Goal: Task Accomplishment & Management: Manage account settings

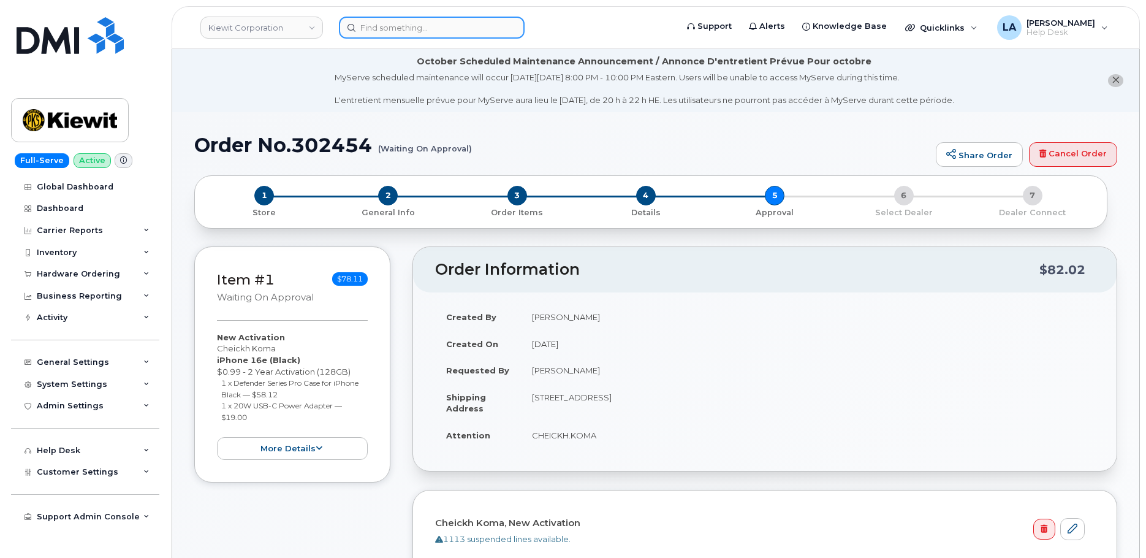
click at [436, 29] on input at bounding box center [432, 28] width 186 height 22
paste input "35 948854 452286 9"
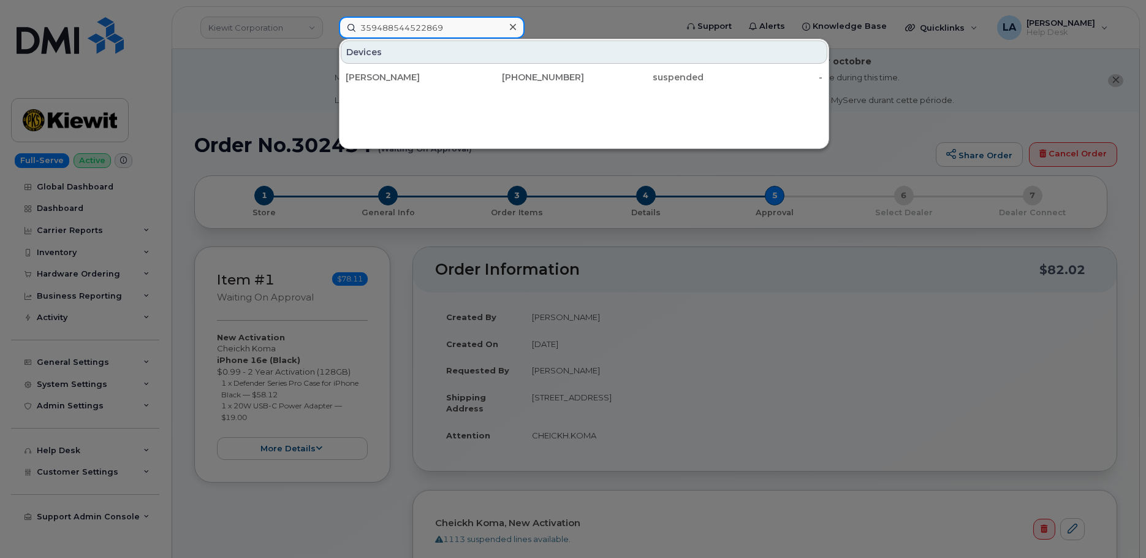
type input "359488544522869"
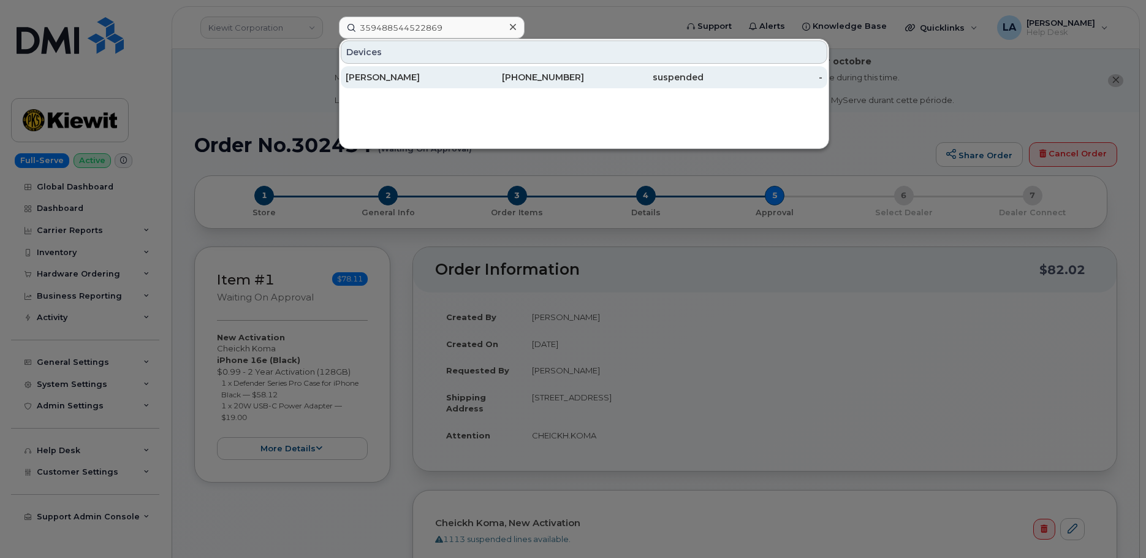
click at [485, 83] on div "603-812-3546" at bounding box center [525, 77] width 120 height 12
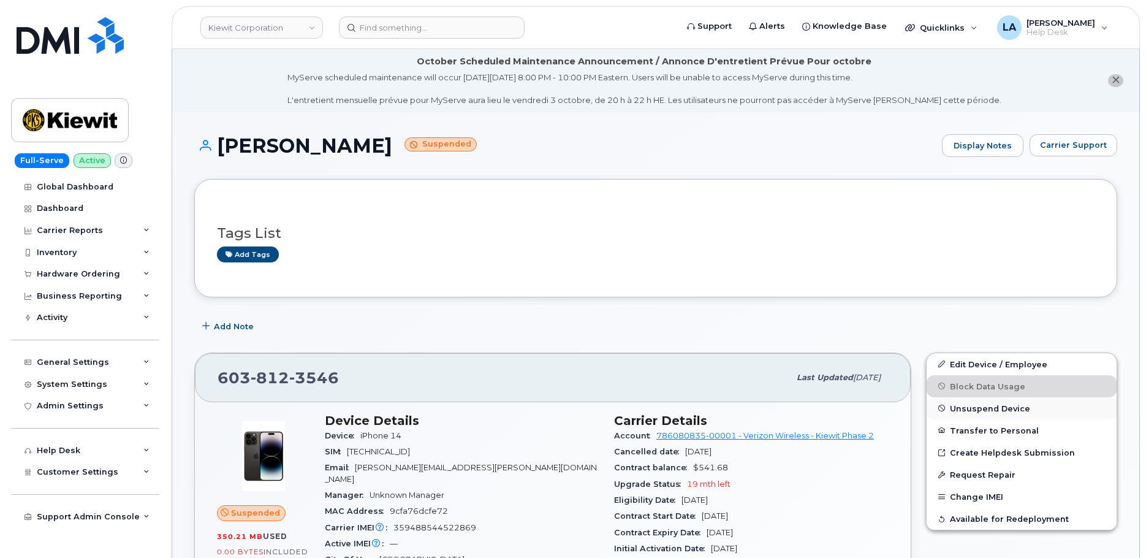
click at [985, 407] on span "Unsuspend Device" at bounding box center [990, 407] width 80 height 9
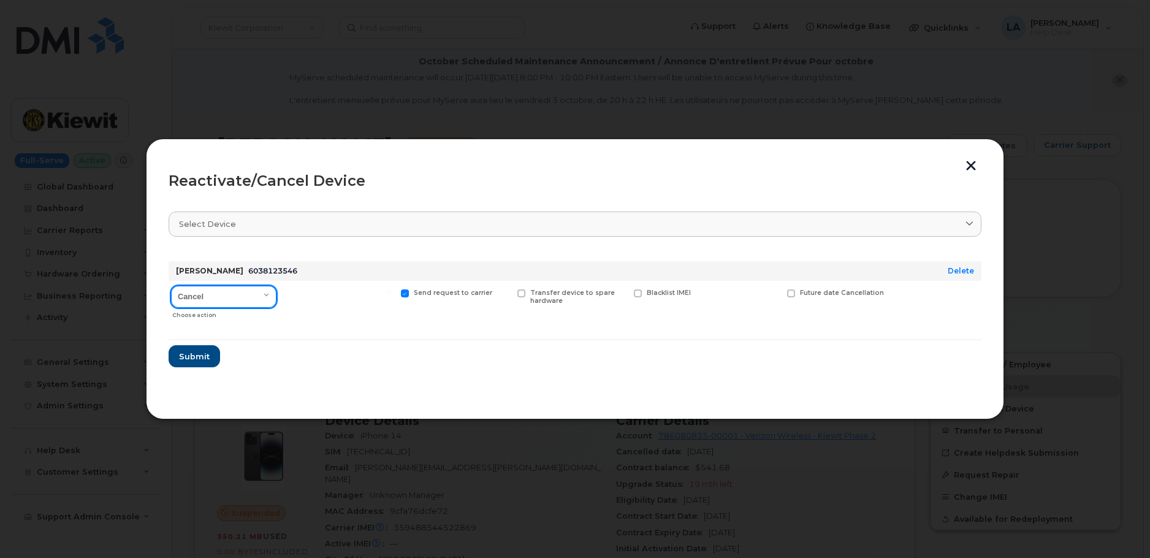
click at [244, 291] on select "Cancel Reactivate" at bounding box center [223, 297] width 105 height 22
select select "[object Object]"
click at [171, 286] on select "Cancel Reactivate" at bounding box center [223, 297] width 105 height 22
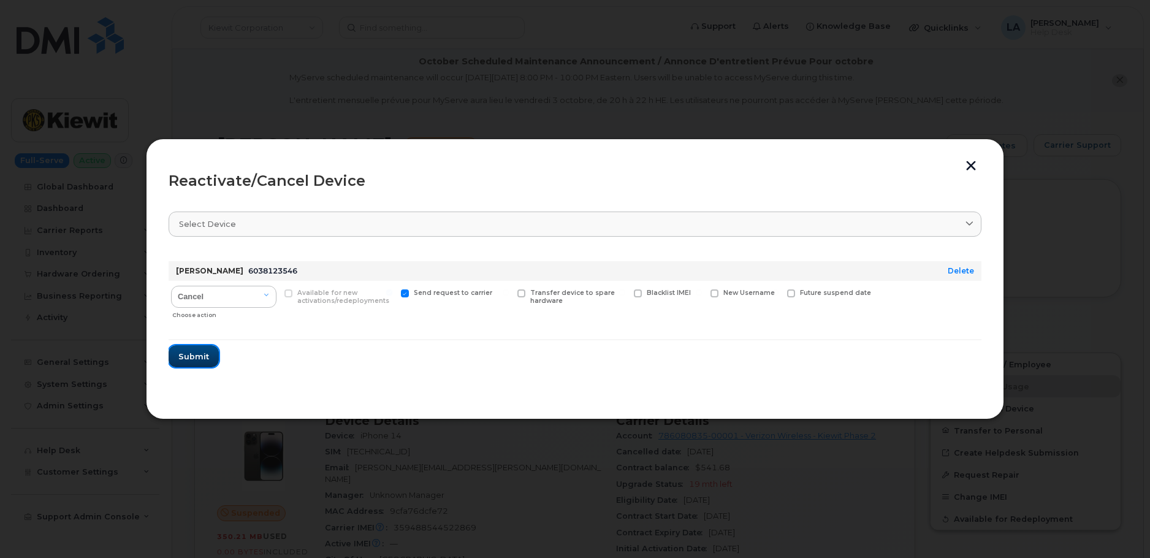
click at [194, 360] on span "Submit" at bounding box center [193, 357] width 31 height 12
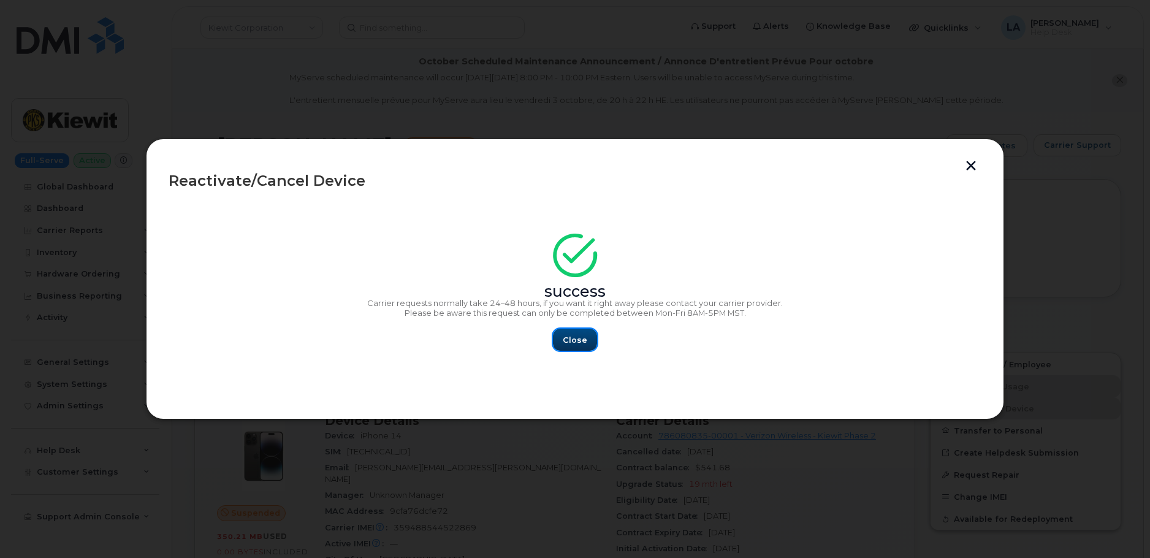
click at [574, 340] on span "Close" at bounding box center [575, 340] width 25 height 12
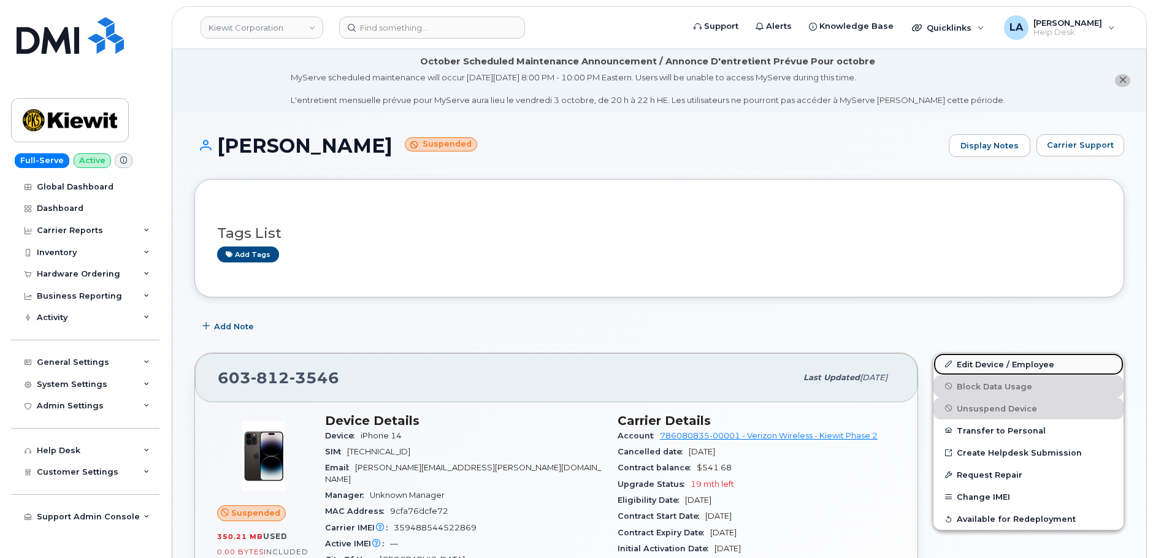
click at [1001, 359] on link "Edit Device / Employee" at bounding box center [1028, 364] width 190 height 22
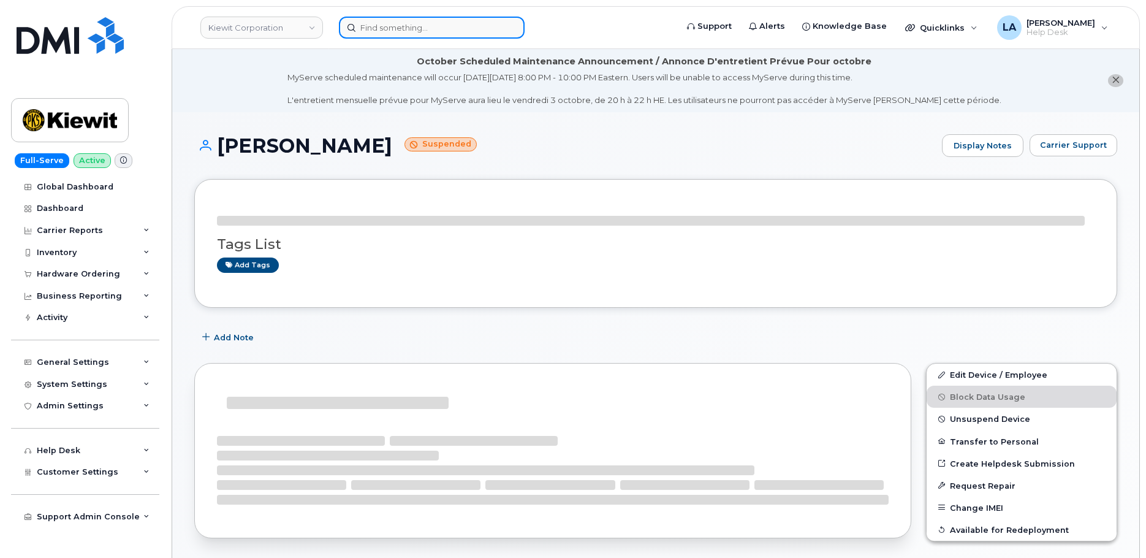
click at [463, 36] on input at bounding box center [432, 28] width 186 height 22
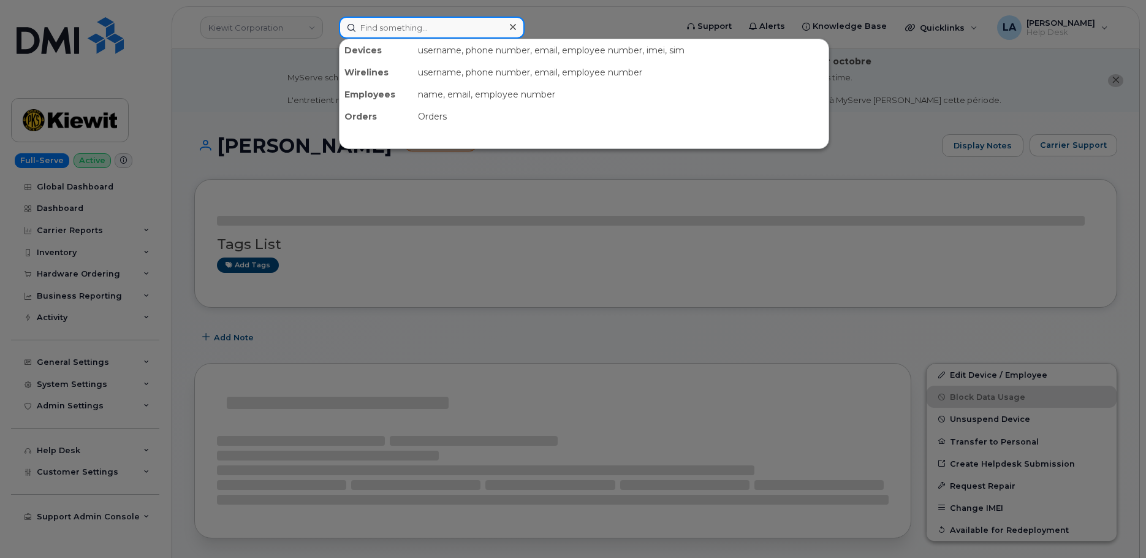
paste input "35 320710 018626 5"
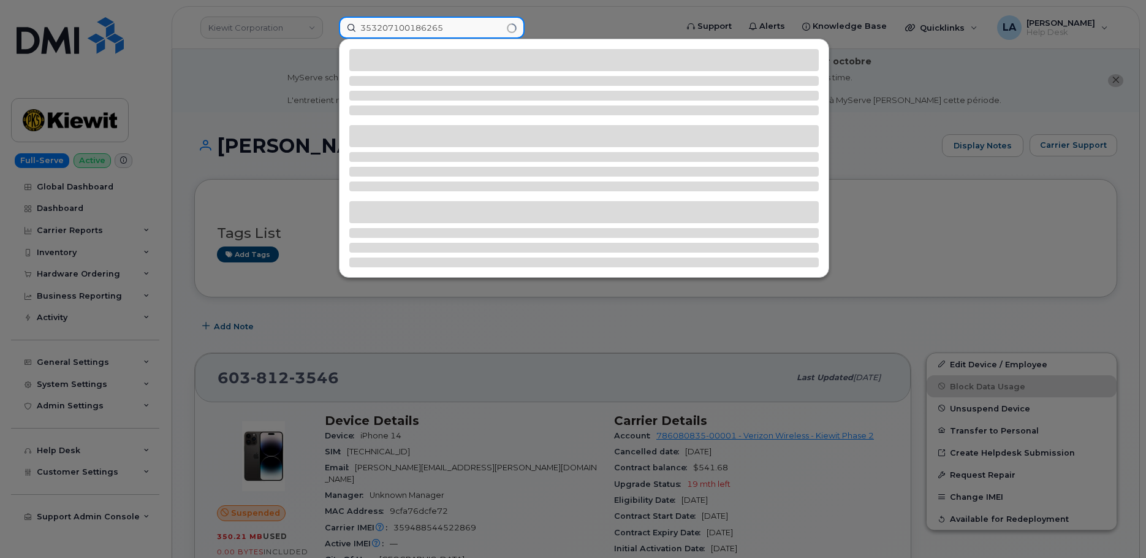
type input "353207100186265"
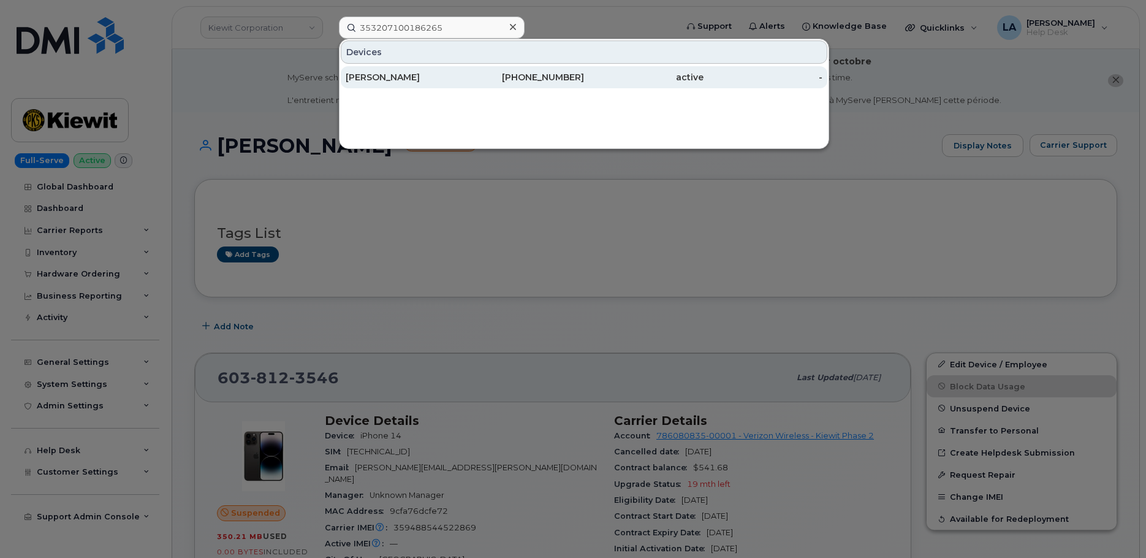
click at [375, 86] on div "BENJAMIN MEINKE" at bounding box center [406, 77] width 120 height 22
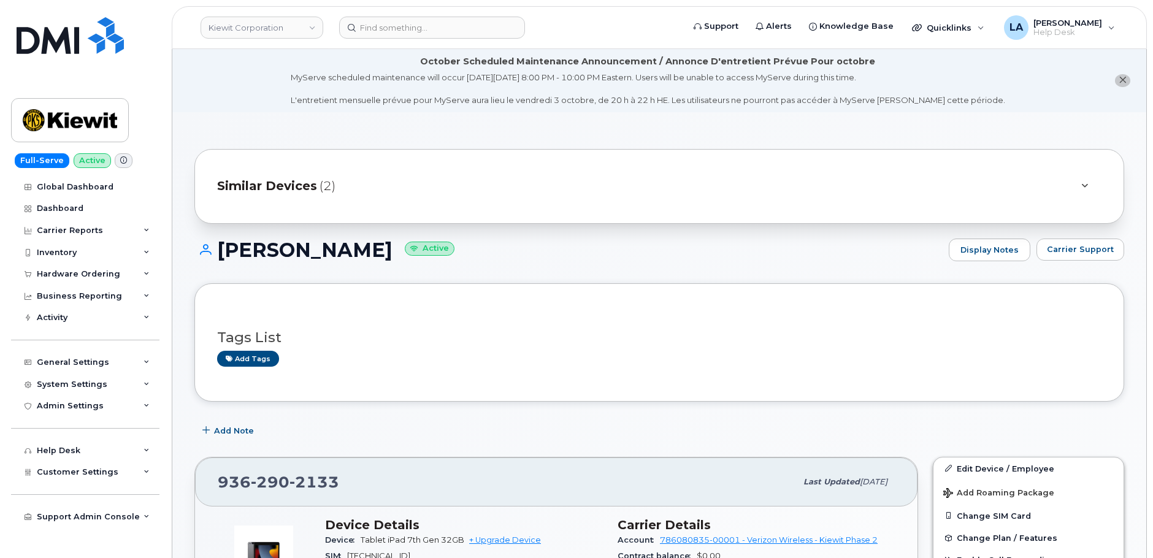
drag, startPoint x: 1151, startPoint y: 145, endPoint x: 1159, endPoint y: 185, distance: 40.5
drag, startPoint x: 1151, startPoint y: 156, endPoint x: 1151, endPoint y: 166, distance: 9.8
click at [991, 465] on link "Edit Device / Employee" at bounding box center [1028, 468] width 190 height 22
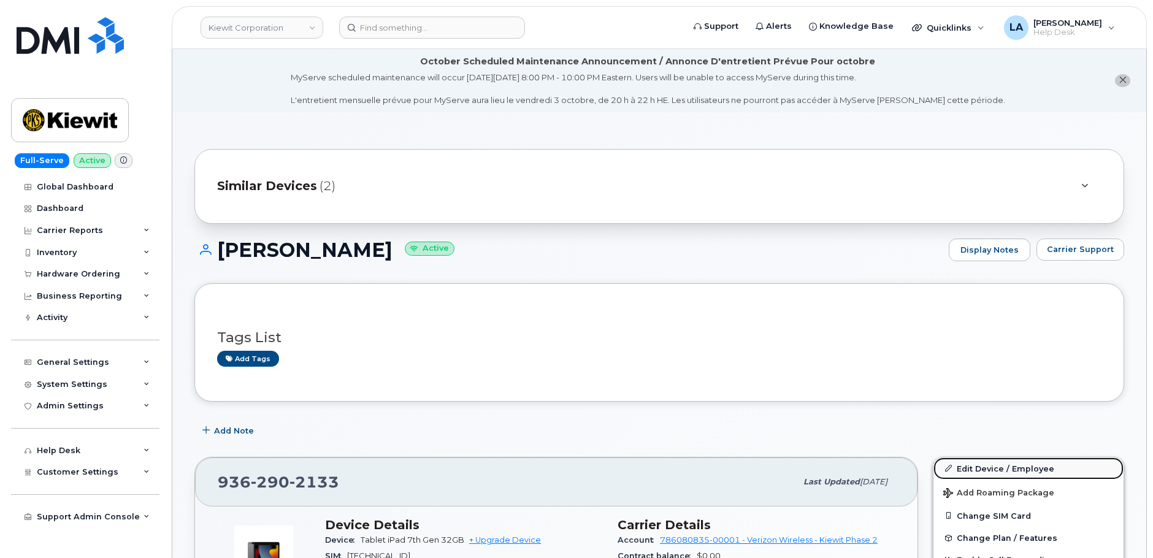
click at [974, 467] on link "Edit Device / Employee" at bounding box center [1028, 468] width 190 height 22
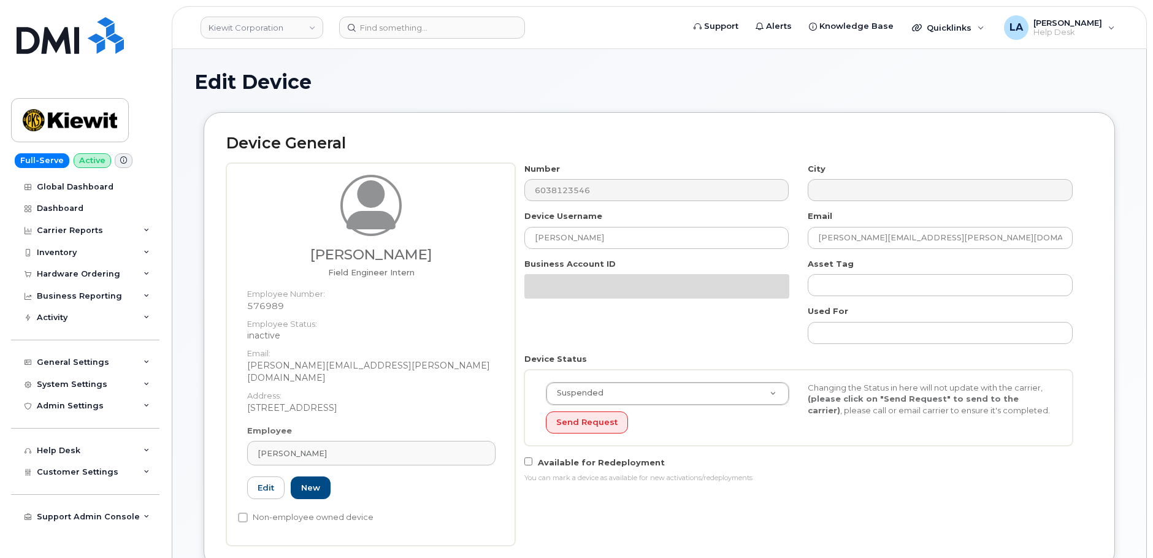
drag, startPoint x: 273, startPoint y: 437, endPoint x: 245, endPoint y: 437, distance: 28.2
click at [245, 437] on div "Employee Brandon Sendik Type first three symbols or more 576989 Edit New" at bounding box center [371, 467] width 267 height 85
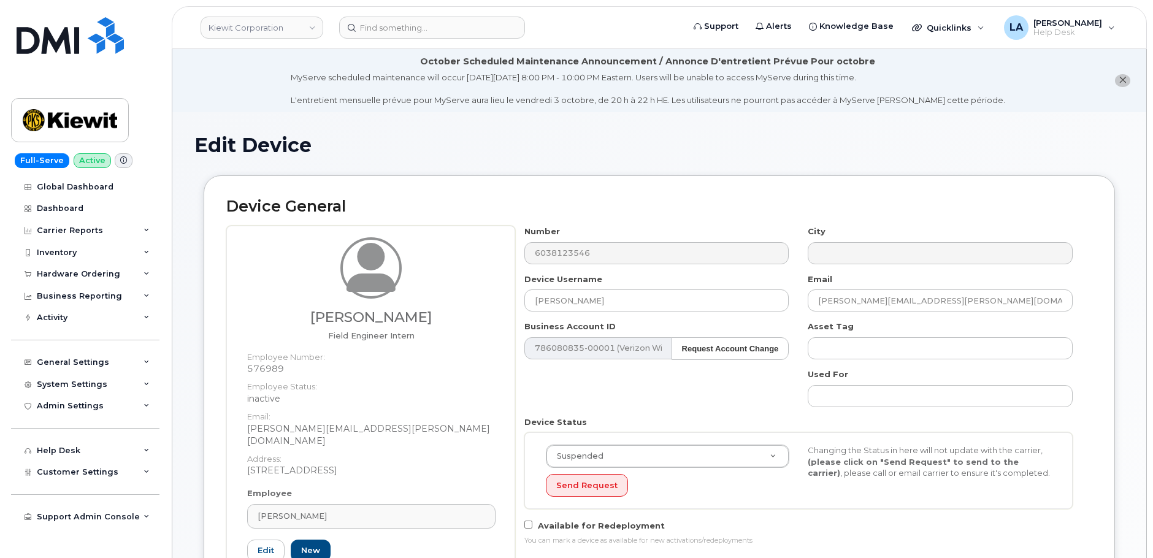
click at [326, 433] on dd "BRANDON.SENDIK@381CONSTRUCTORS.COM" at bounding box center [371, 434] width 248 height 25
click at [320, 510] on span "[PERSON_NAME]" at bounding box center [291, 516] width 69 height 12
paste input "[PERSON_NAME]"
drag, startPoint x: 1151, startPoint y: 145, endPoint x: 1151, endPoint y: 173, distance: 27.6
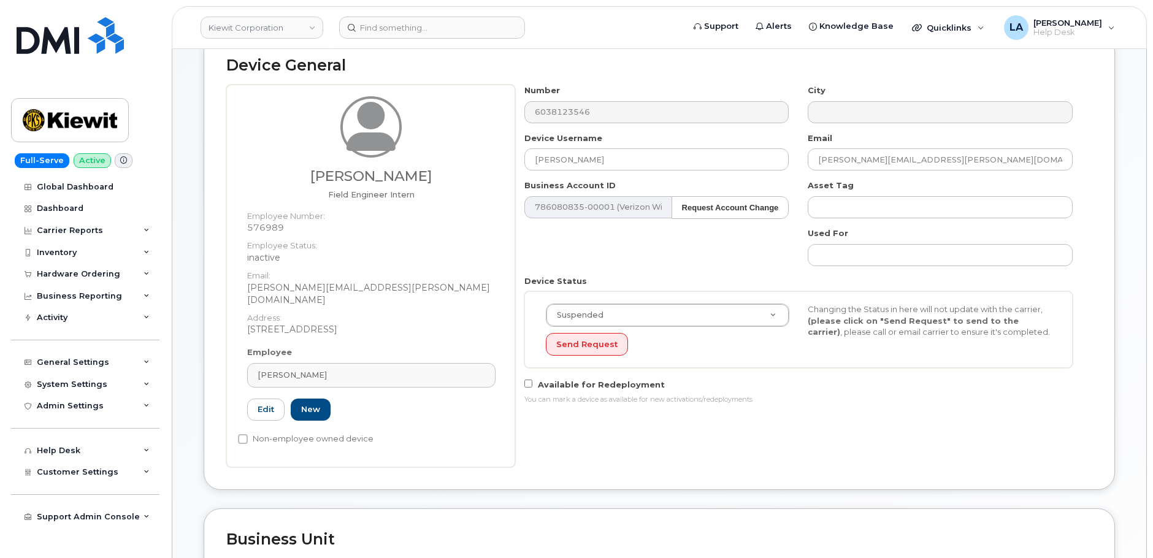
scroll to position [191, 0]
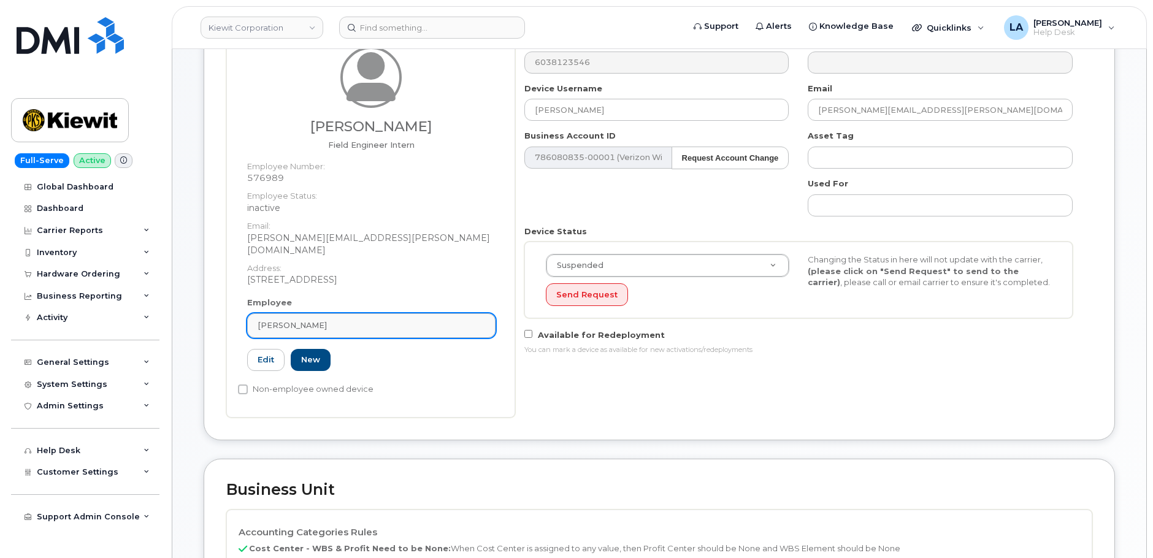
click at [351, 319] on div "[PERSON_NAME]" at bounding box center [370, 325] width 227 height 12
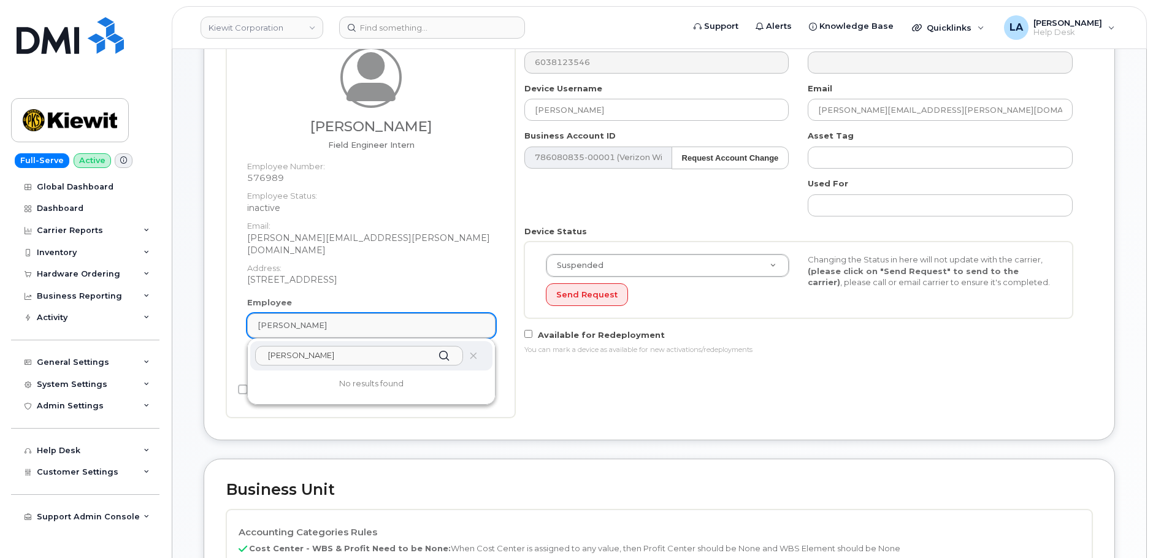
paste input "[PERSON_NAME]"
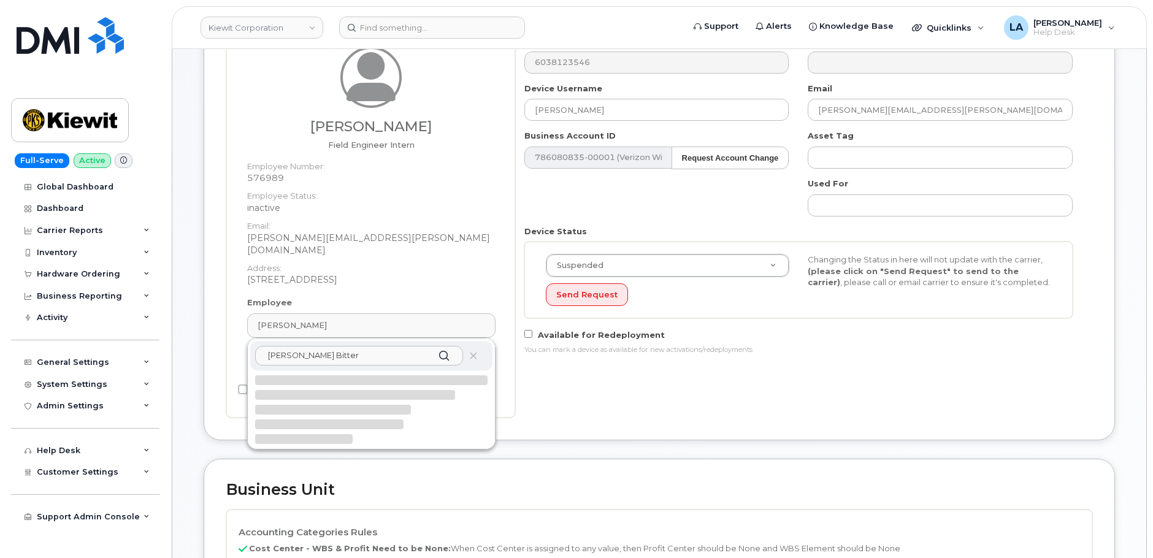
click at [387, 346] on input "Kelsey BitterKelsey Bitter" at bounding box center [359, 356] width 208 height 20
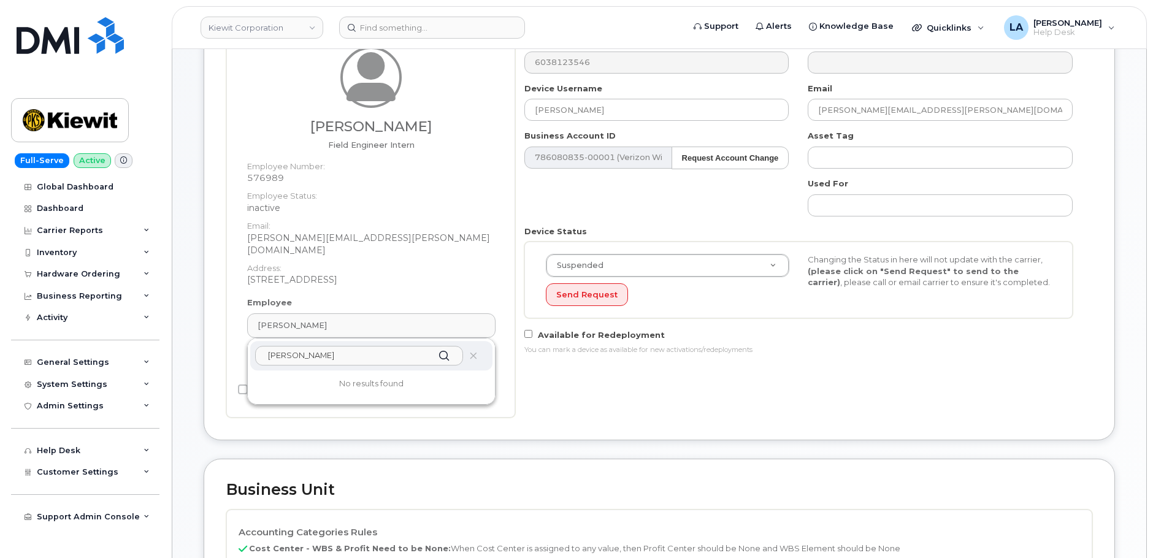
type input "Kelsey Bitter"
click at [379, 353] on input "Kelsey Bitter" at bounding box center [359, 356] width 208 height 20
click at [584, 123] on div "Number 6038123546 City Device Username TIM UNGER Email BRANDON.SENDIK@381CONSTR…" at bounding box center [798, 199] width 567 height 329
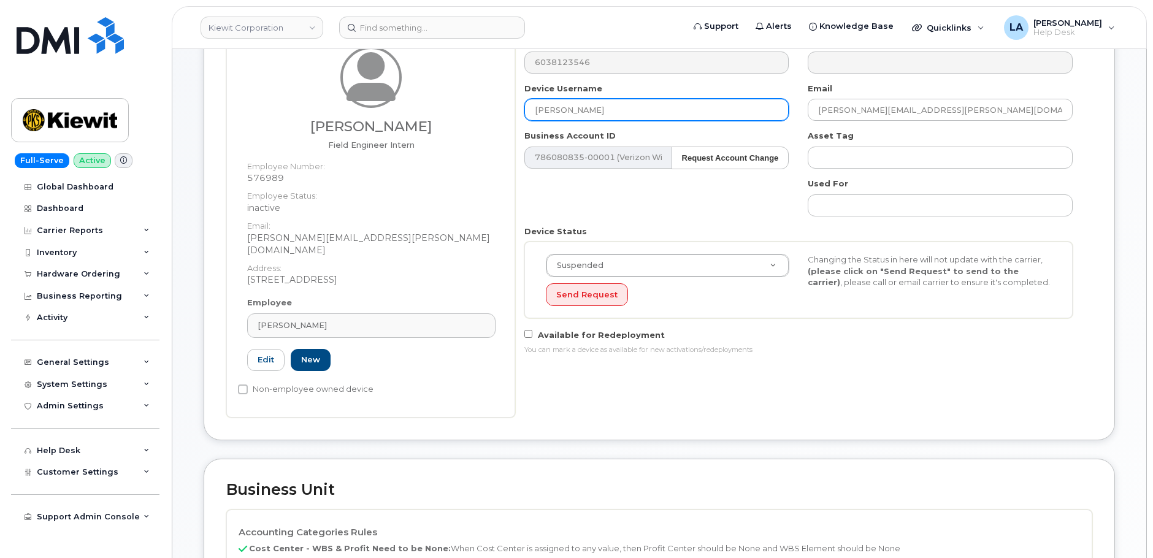
drag, startPoint x: 609, startPoint y: 104, endPoint x: 484, endPoint y: 103, distance: 125.7
click at [481, 104] on div "Brandon Sendik Field Engineer Intern Employee Number: 576989 Employee Status: i…" at bounding box center [659, 226] width 866 height 383
paste input "Kelsey Bitter"
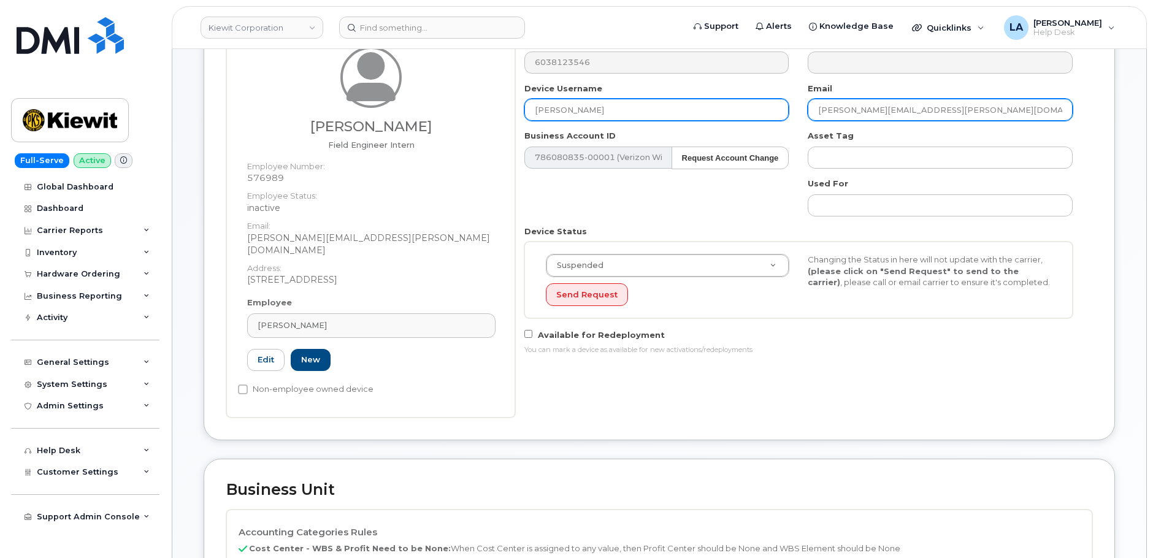
type input "Kelsey Bitter"
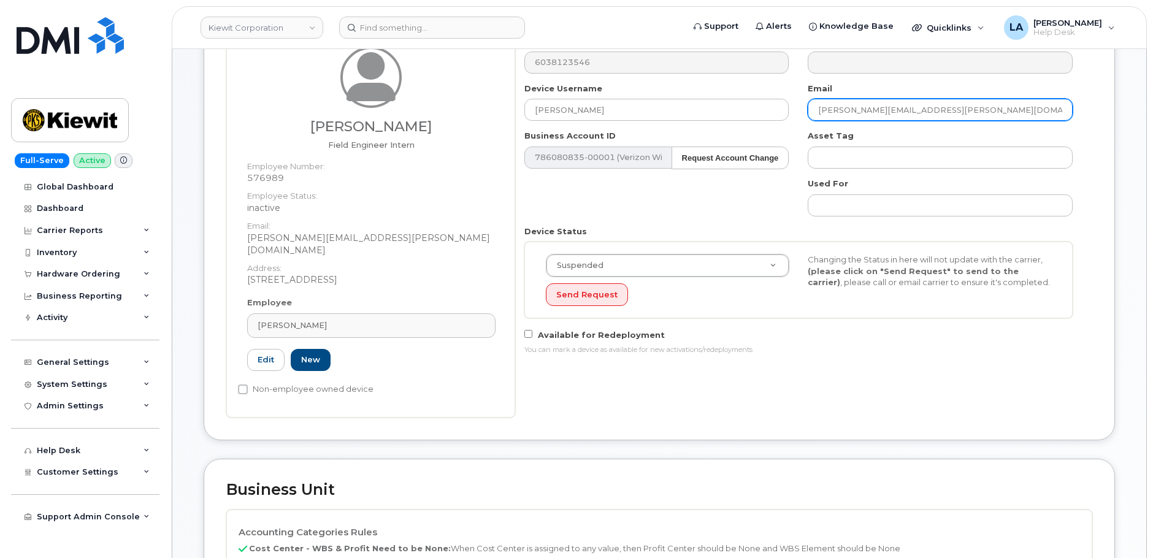
click at [1029, 104] on input "BRANDON.SENDIK@381CONSTRUCTORS.COM" at bounding box center [939, 110] width 265 height 22
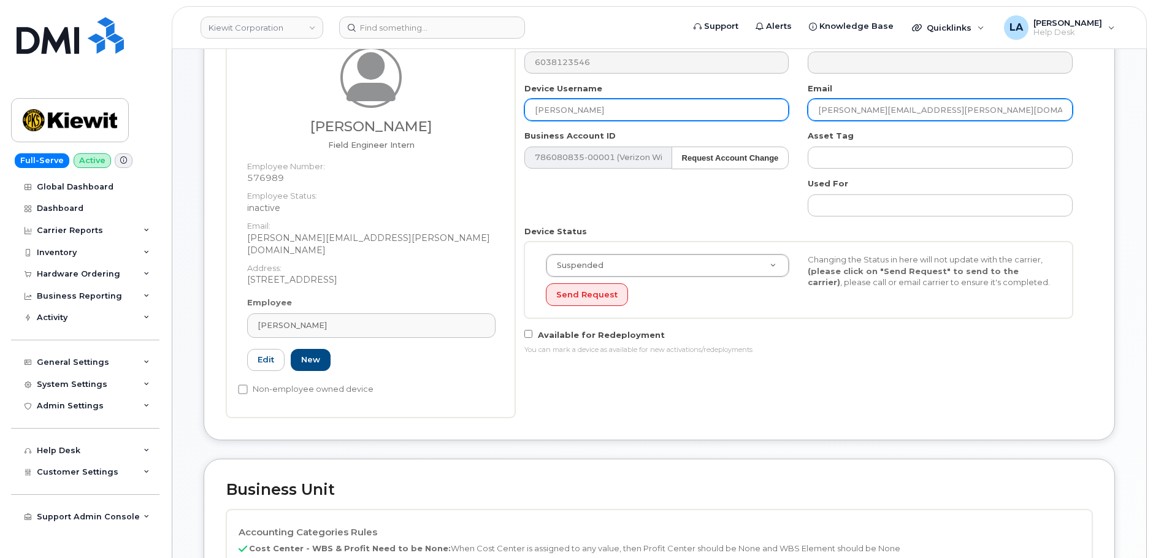
drag, startPoint x: 1029, startPoint y: 112, endPoint x: 760, endPoint y: 110, distance: 269.8
click at [766, 110] on div "Number 6038123546 City Device Username Kelsey Bitter Email BRANDON.SENDIK@381CO…" at bounding box center [798, 199] width 567 height 329
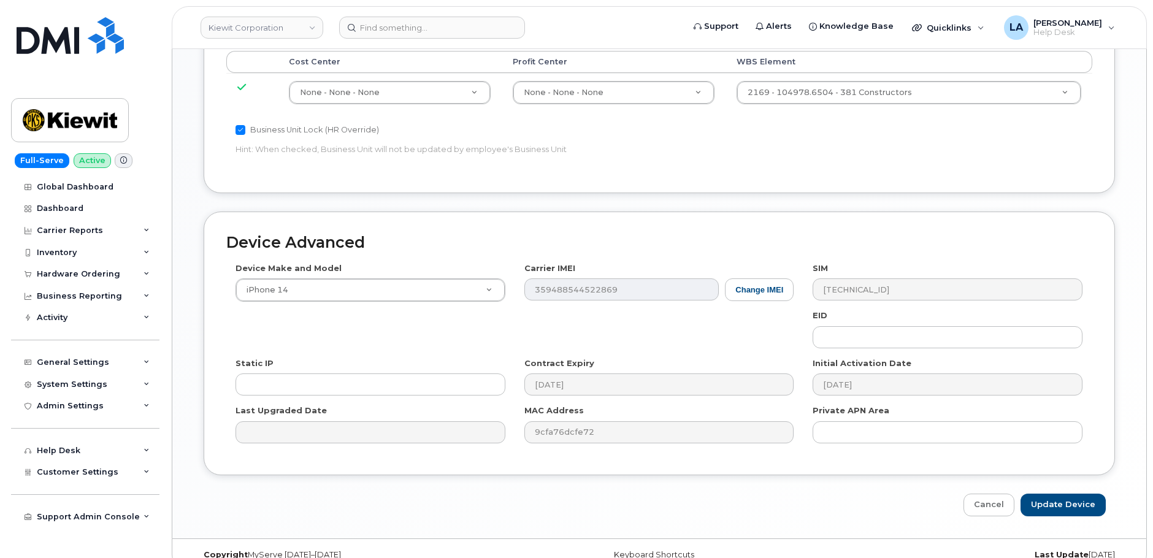
scroll to position [765, 0]
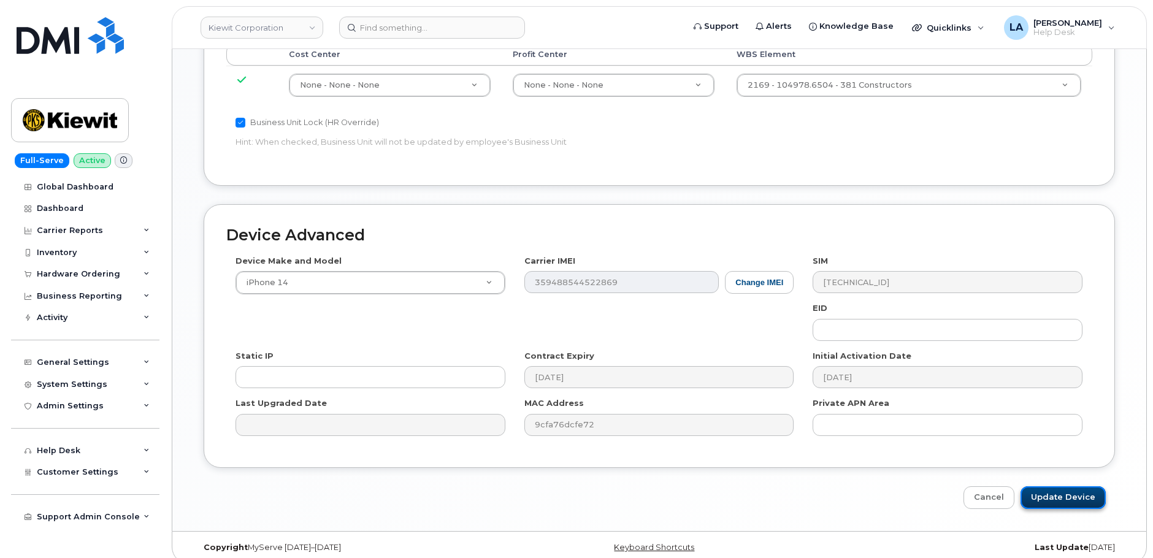
click at [1069, 486] on input "Update Device" at bounding box center [1062, 497] width 85 height 23
type input "Saving..."
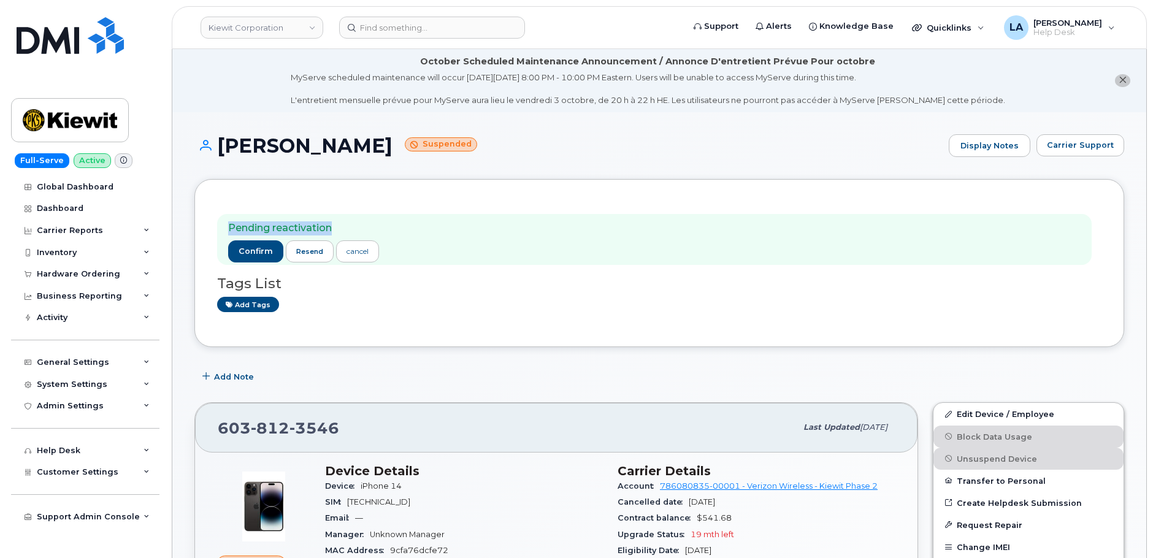
drag, startPoint x: 1151, startPoint y: 159, endPoint x: 1166, endPoint y: 212, distance: 55.3
drag, startPoint x: 335, startPoint y: 429, endPoint x: 210, endPoint y: 429, distance: 125.1
click at [210, 429] on div "[PHONE_NUMBER] Last updated [DATE]" at bounding box center [556, 427] width 722 height 49
copy span "[PHONE_NUMBER]"
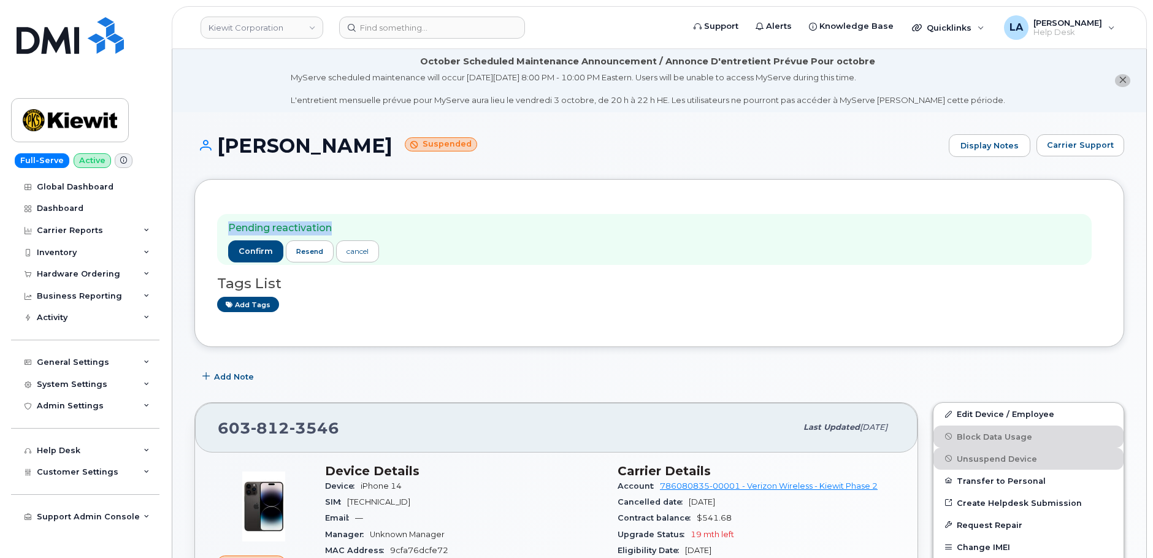
drag, startPoint x: 1152, startPoint y: 131, endPoint x: 1162, endPoint y: 190, distance: 59.8
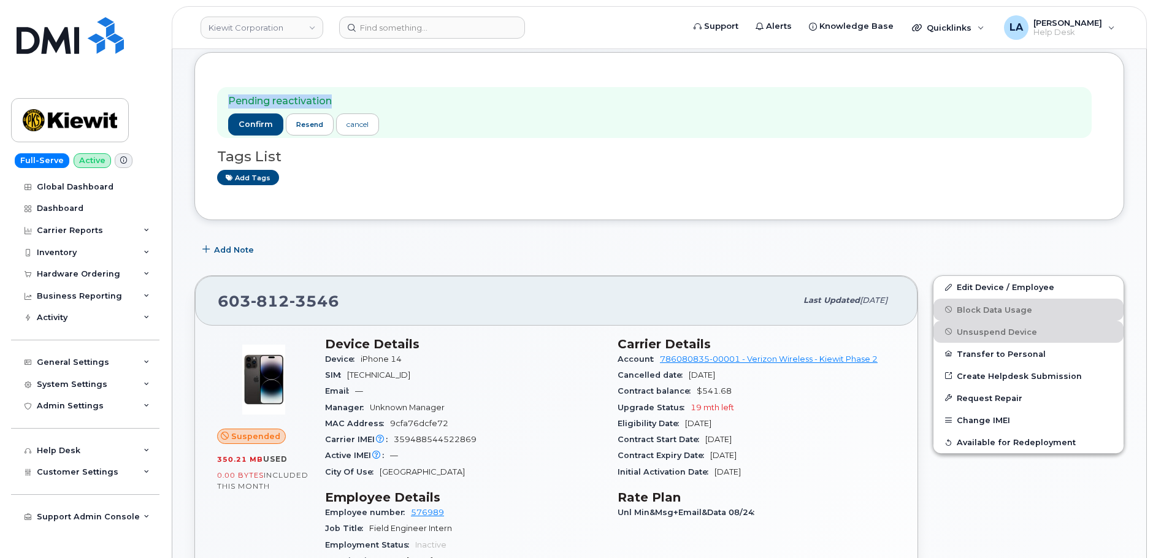
scroll to position [120, 0]
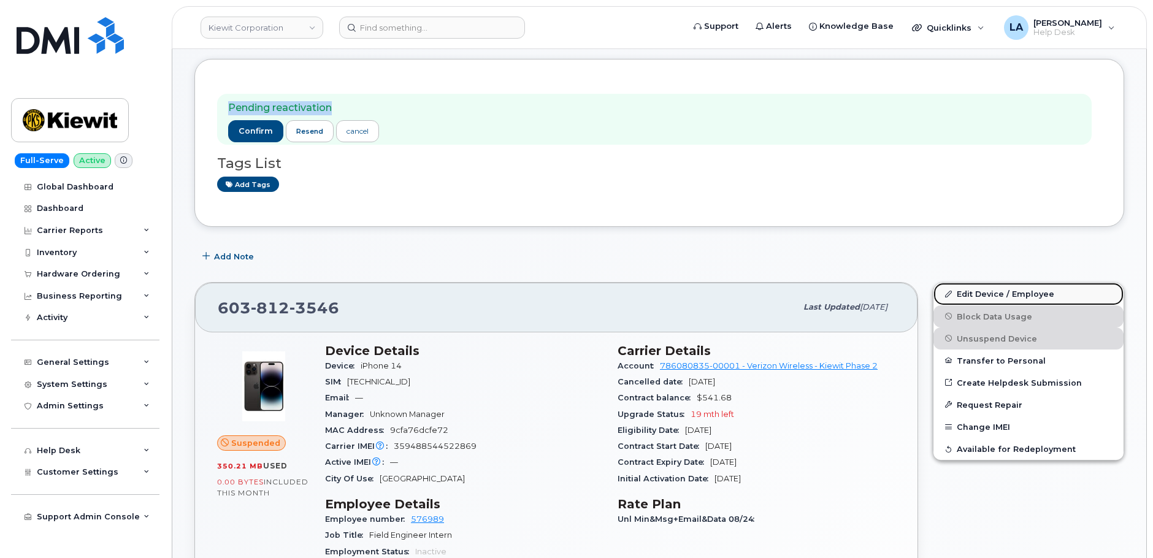
click at [982, 293] on link "Edit Device / Employee" at bounding box center [1028, 294] width 190 height 22
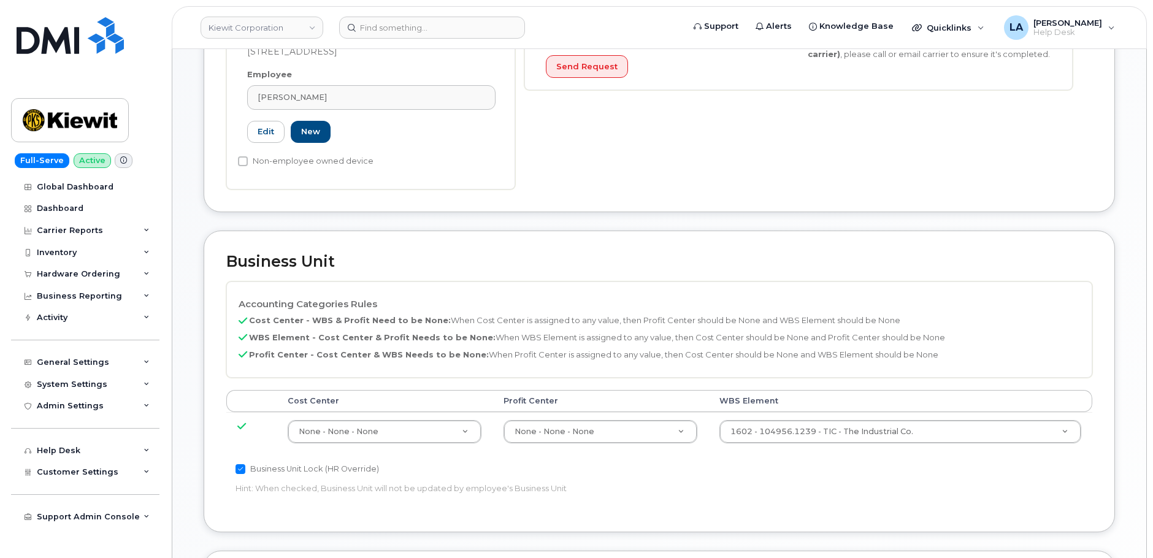
scroll to position [440, 0]
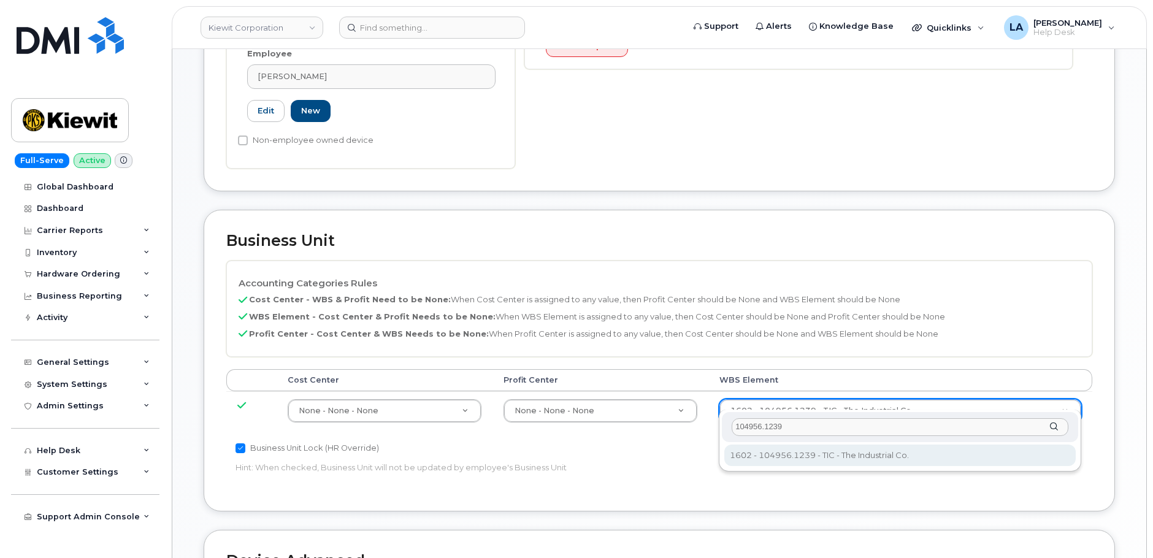
type input "104956.1239"
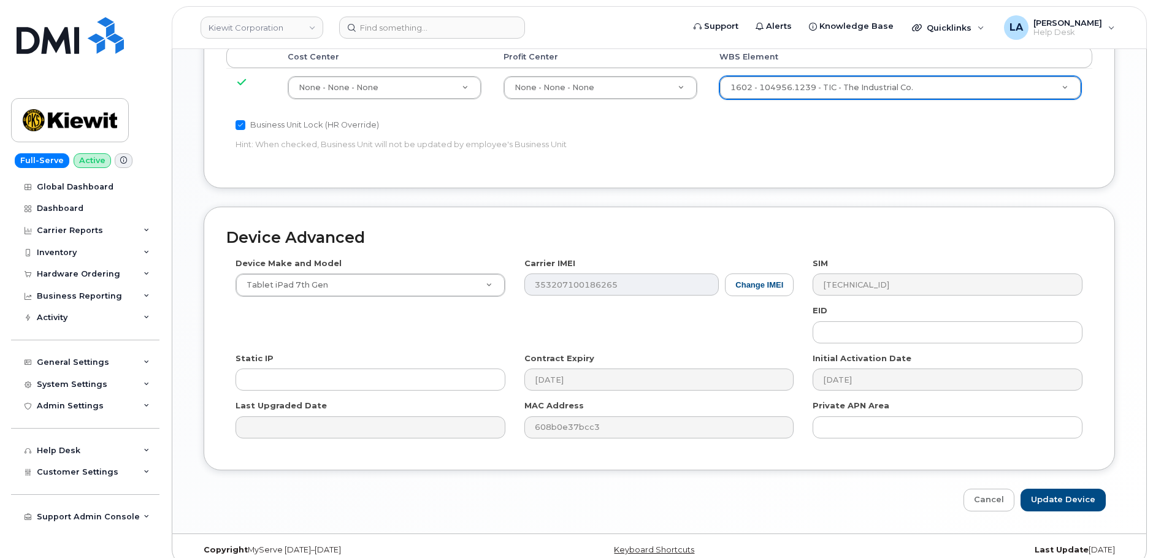
scroll to position [765, 0]
click at [1055, 492] on input "Update Device" at bounding box center [1062, 497] width 85 height 23
type input "Saving..."
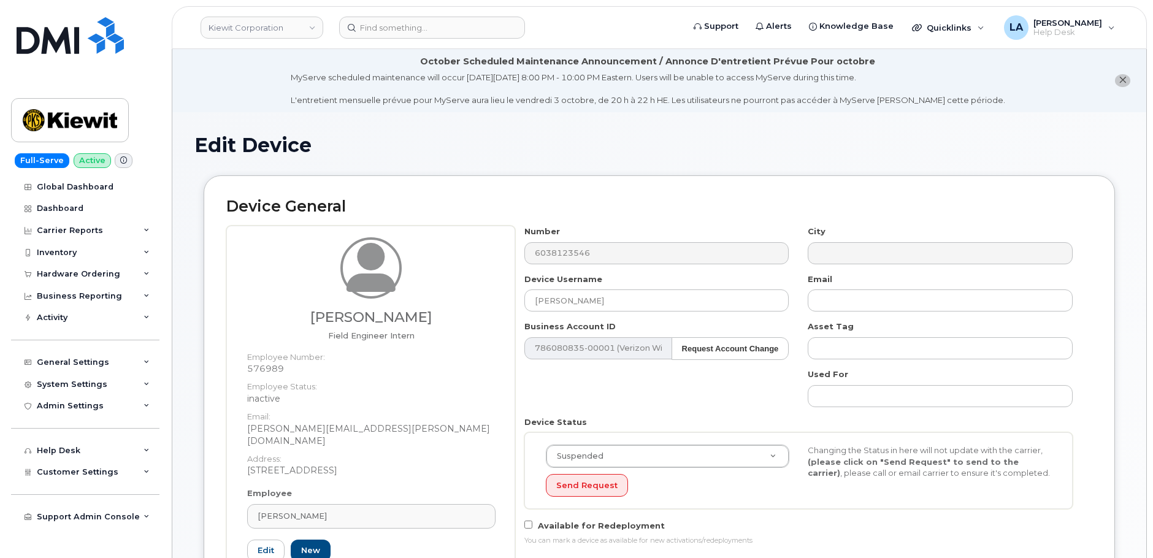
drag, startPoint x: 1152, startPoint y: 211, endPoint x: 1166, endPoint y: 262, distance: 52.8
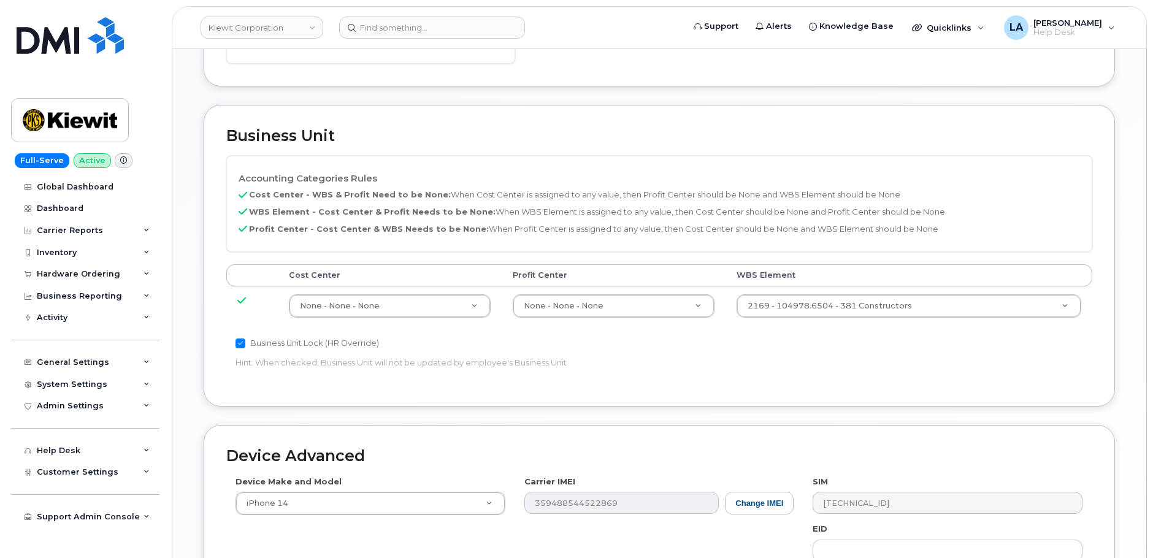
scroll to position [605, 0]
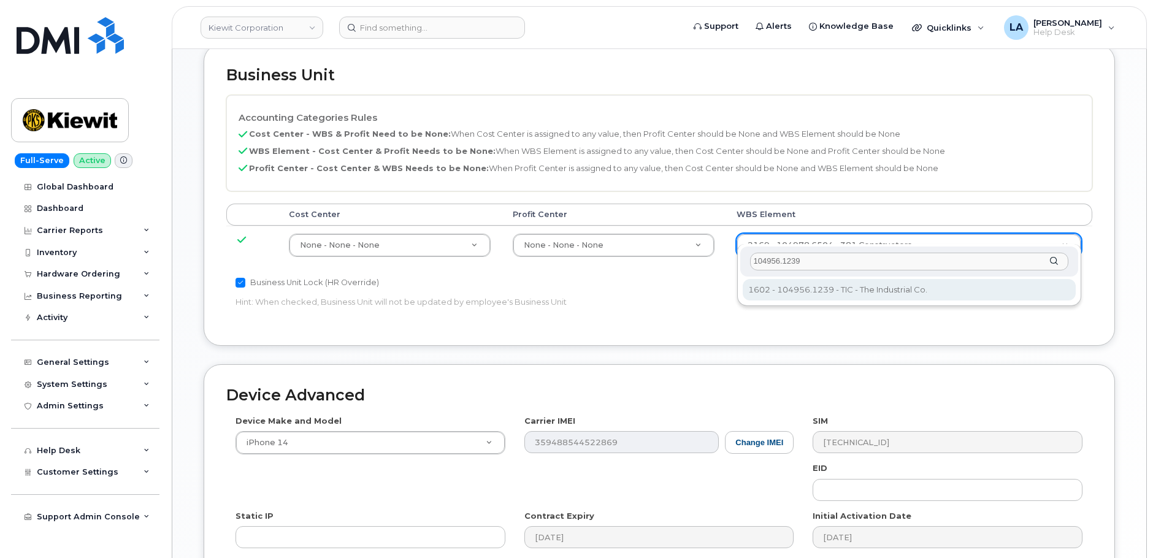
type input "104956.1239"
type input "30126663"
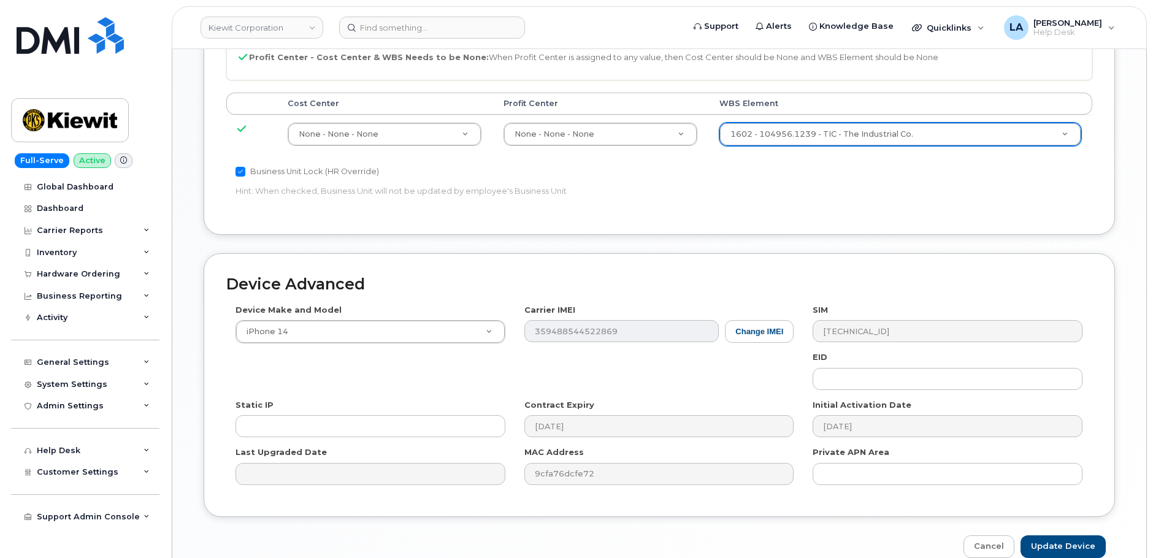
scroll to position [765, 0]
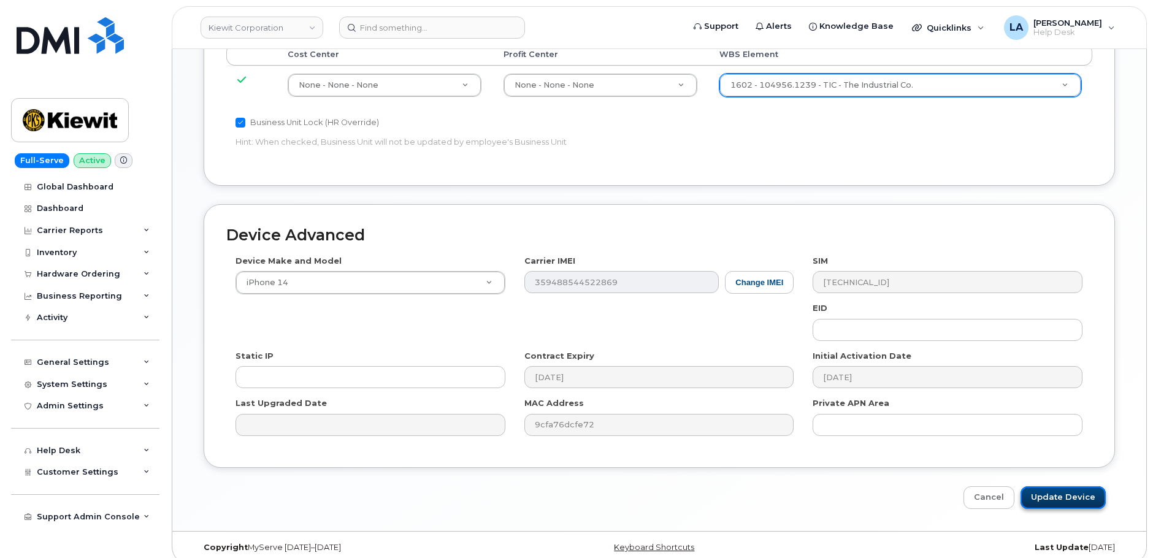
click at [1058, 486] on input "Update Device" at bounding box center [1062, 497] width 85 height 23
type input "Saving..."
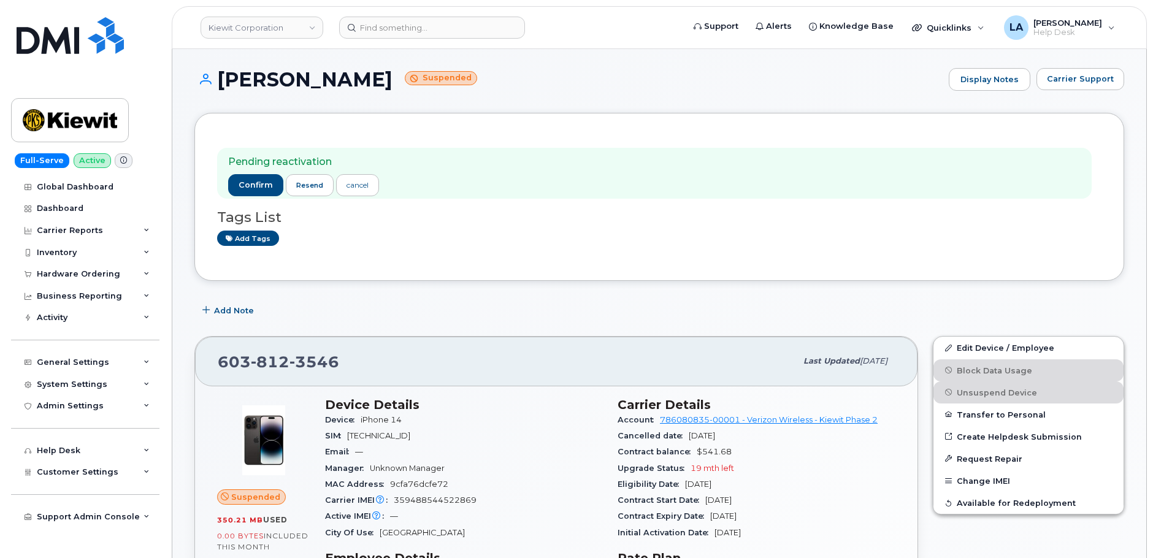
scroll to position [143, 0]
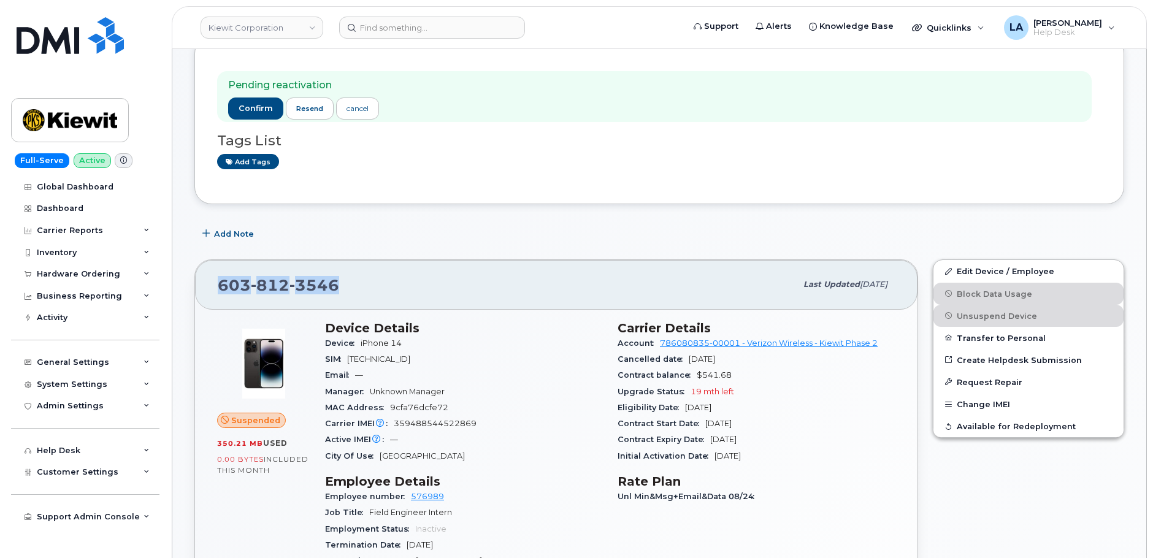
drag, startPoint x: 363, startPoint y: 287, endPoint x: 219, endPoint y: 289, distance: 144.1
click at [219, 289] on div "603 812 3546" at bounding box center [507, 285] width 578 height 26
copy span "603 812 3546"
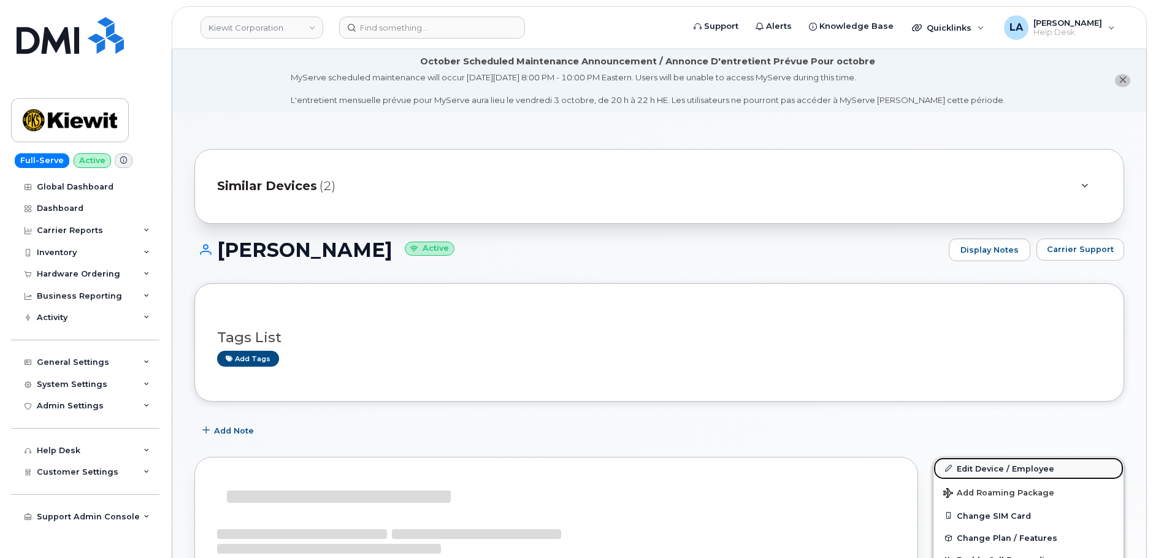
click at [977, 465] on link "Edit Device / Employee" at bounding box center [1028, 468] width 190 height 22
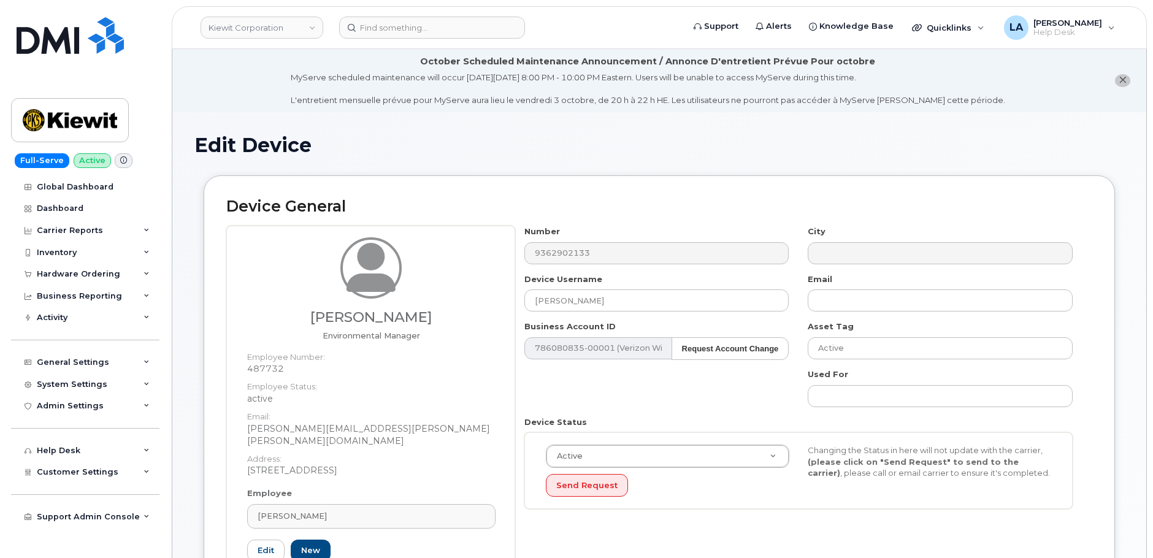
click at [492, 242] on div "[PERSON_NAME] Environmental Manager Employee Number: 487732 Employee Status: ac…" at bounding box center [659, 417] width 866 height 383
click at [645, 324] on div "Business Account ID 786080835-00001 (Verizon Wireless) Request Account Change 1…" at bounding box center [657, 340] width 284 height 39
drag, startPoint x: 636, startPoint y: 299, endPoint x: 488, endPoint y: 297, distance: 148.4
click at [490, 297] on div "[PERSON_NAME] Environmental Manager Employee Number: 487732 Employee Status: ac…" at bounding box center [659, 417] width 866 height 383
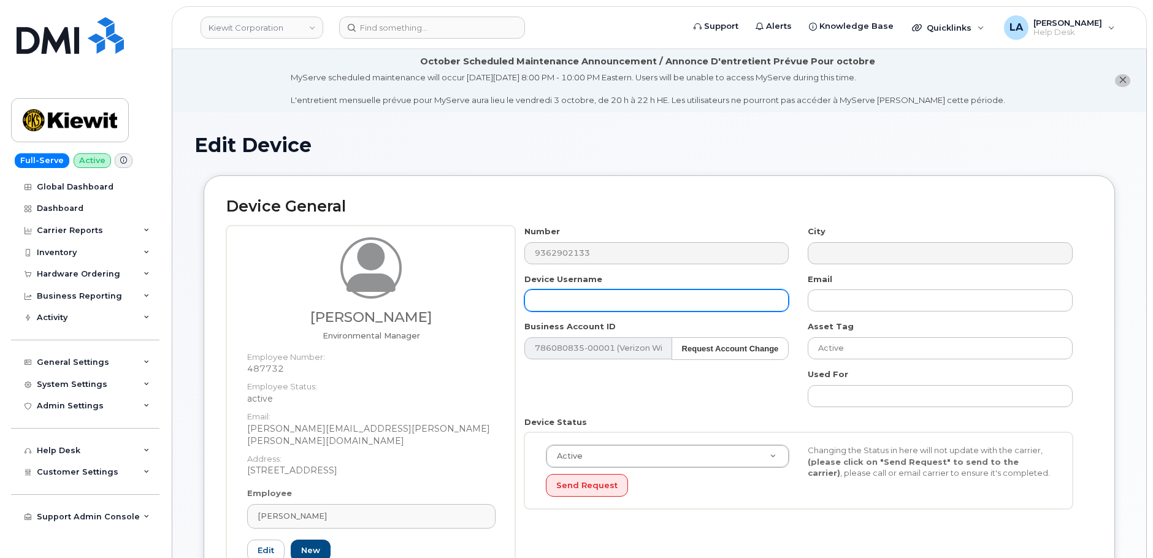
paste input "[PERSON_NAME]"
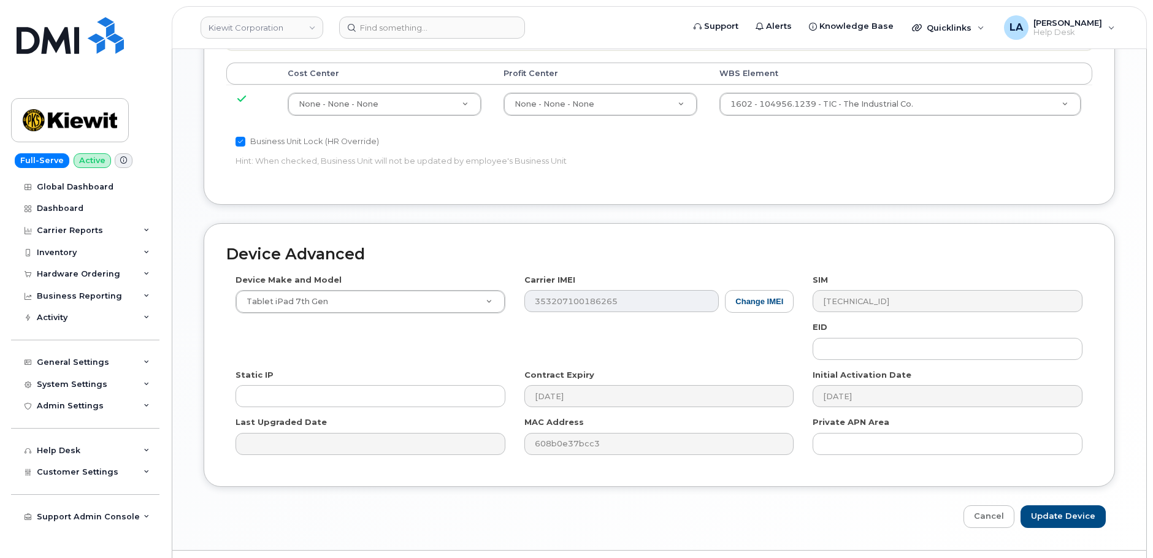
scroll to position [765, 0]
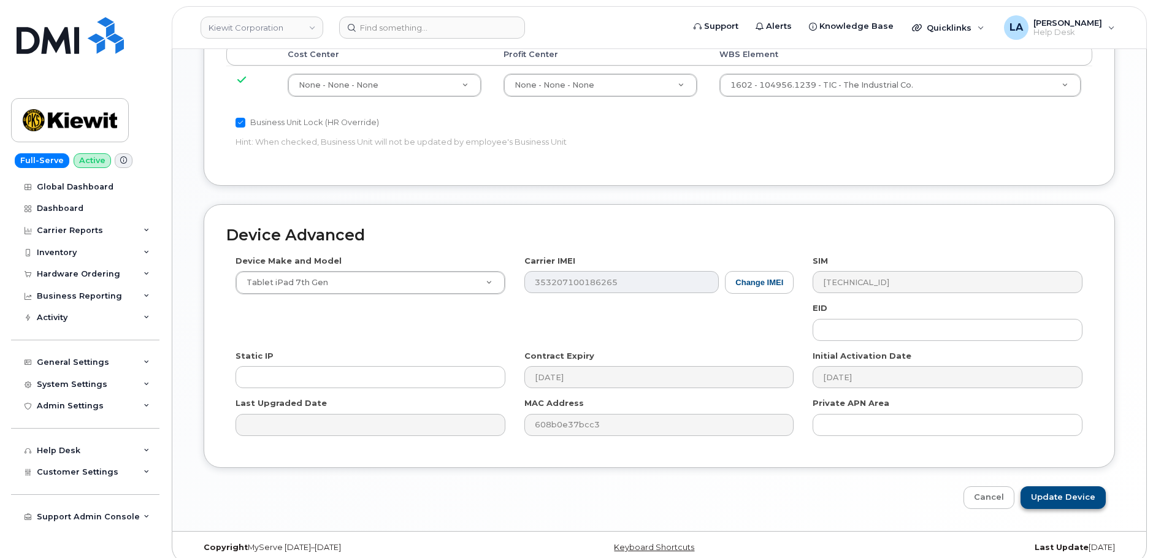
type input "Kelsey Bitter"
click at [1067, 486] on input "Update Device" at bounding box center [1062, 497] width 85 height 23
type input "Saving..."
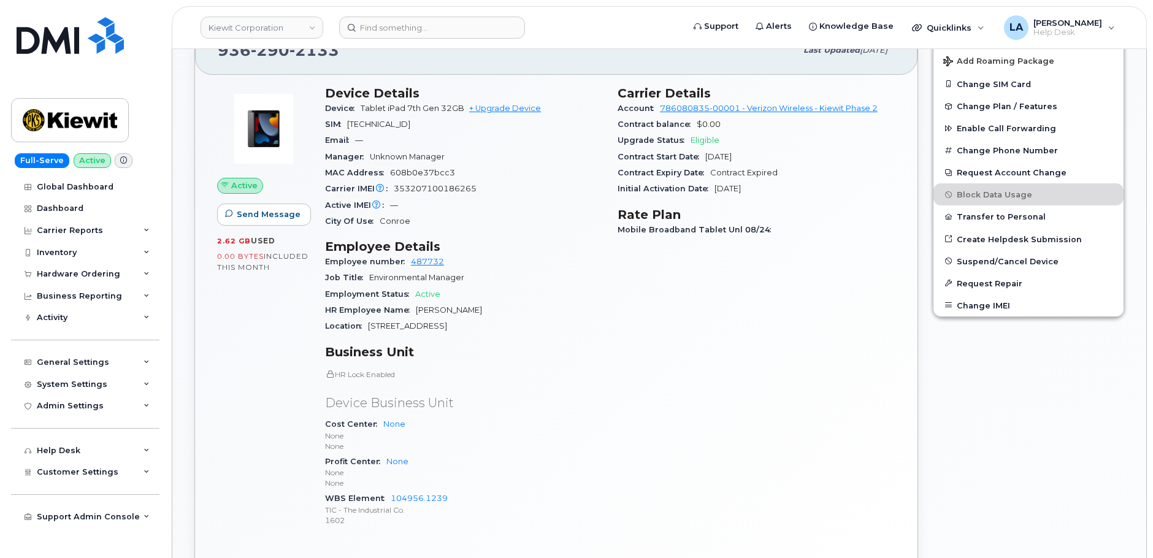
scroll to position [440, 0]
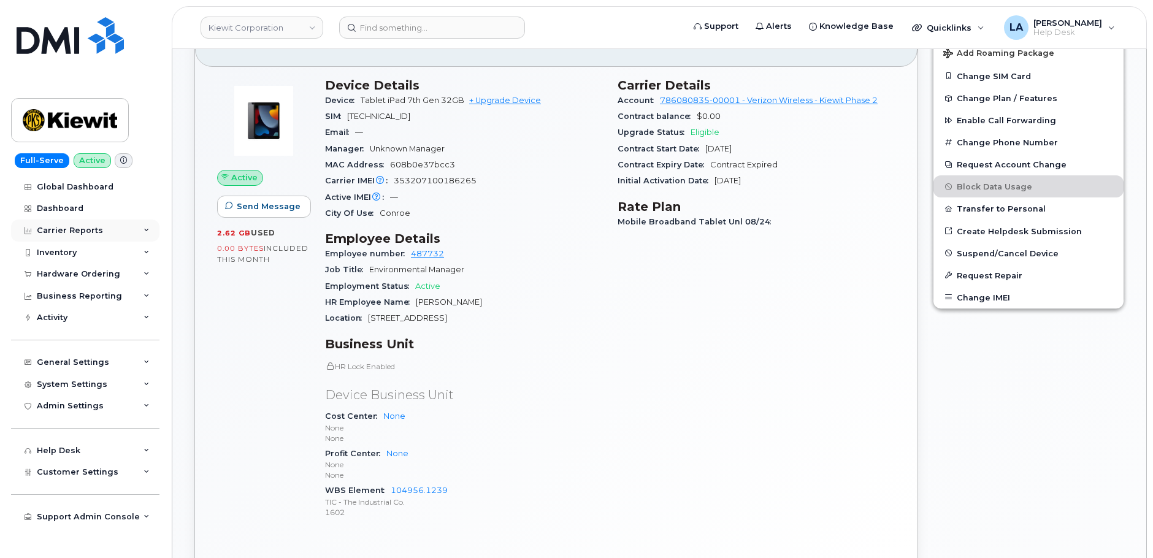
click at [59, 231] on div "Carrier Reports" at bounding box center [70, 231] width 66 height 10
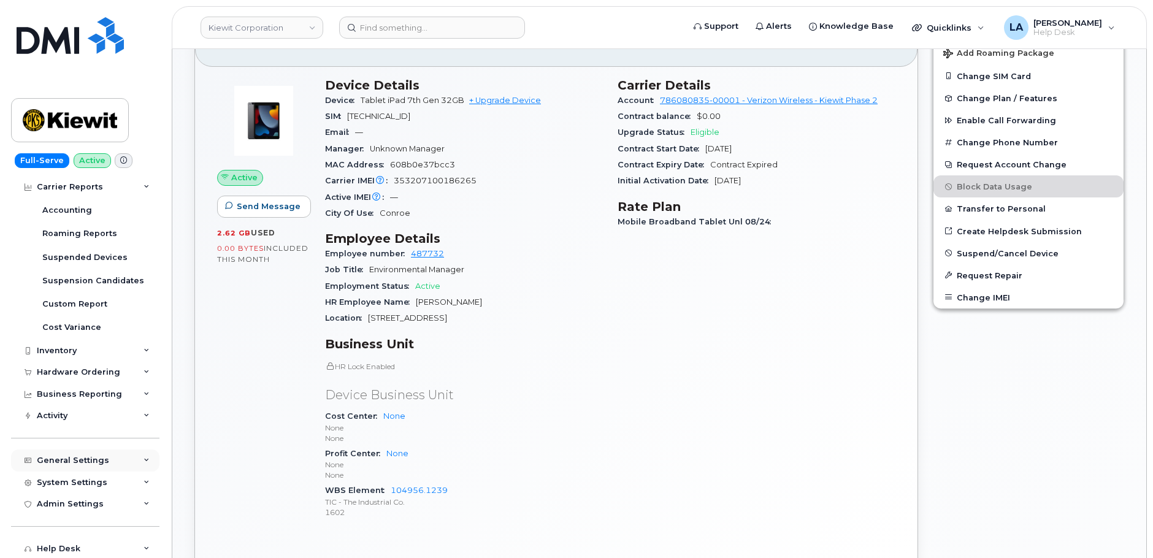
scroll to position [166, 0]
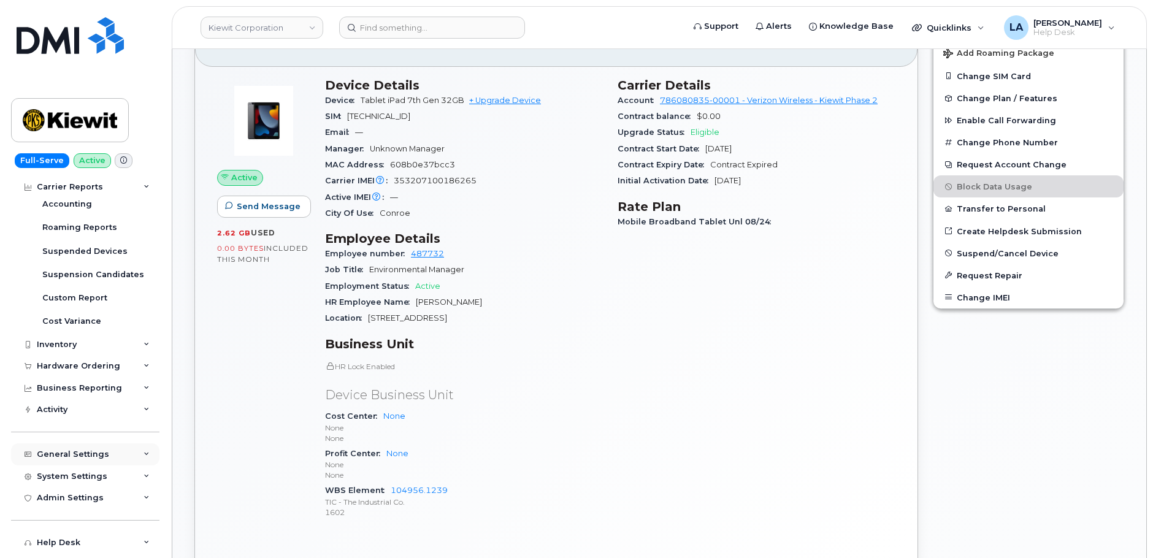
click at [91, 452] on div "General Settings" at bounding box center [73, 454] width 72 height 10
click at [94, 498] on div "Approval Mapping" at bounding box center [81, 500] width 78 height 11
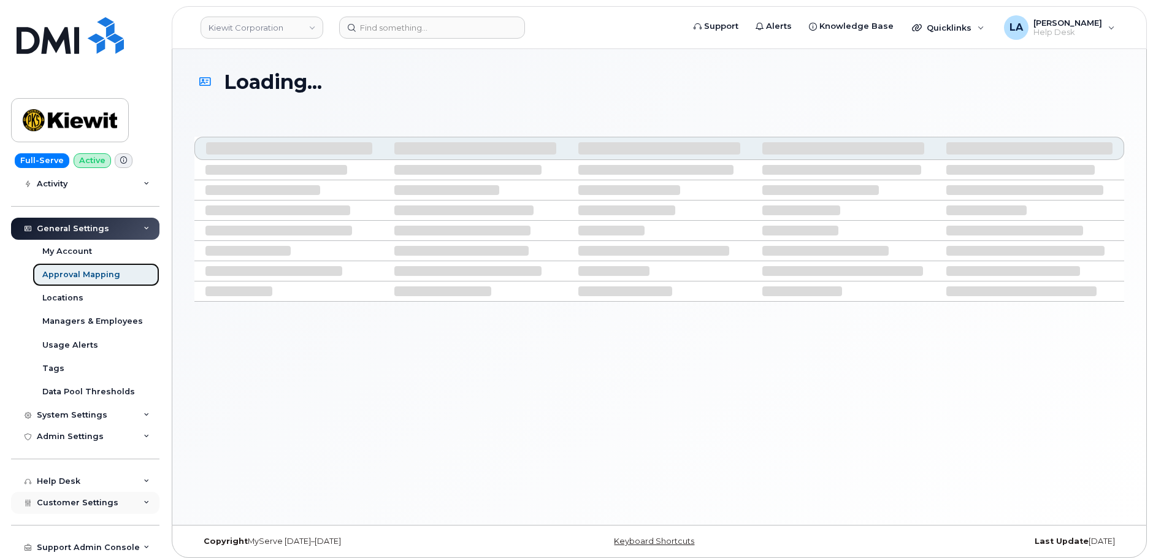
scroll to position [134, 0]
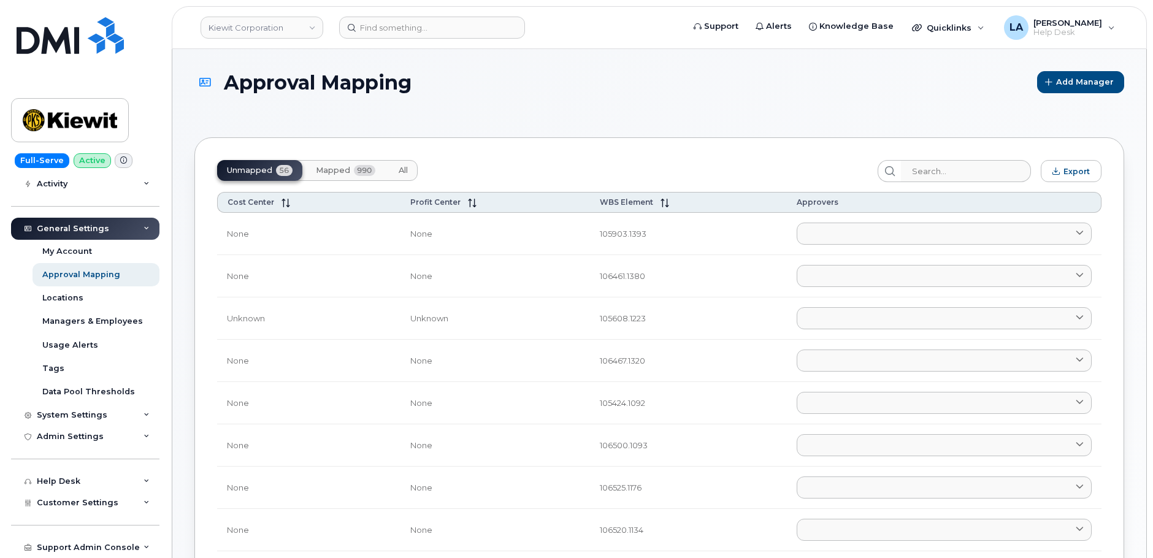
click at [326, 172] on span "Mapped" at bounding box center [333, 171] width 34 height 10
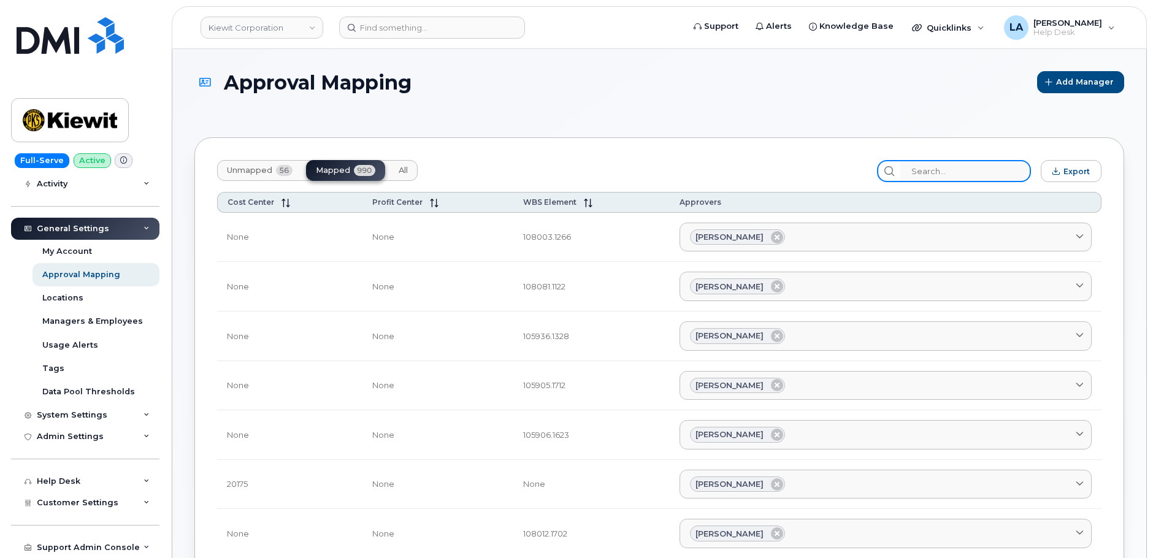
click at [950, 172] on input "search" at bounding box center [965, 171] width 131 height 22
paste input "Kelsey Bitter"
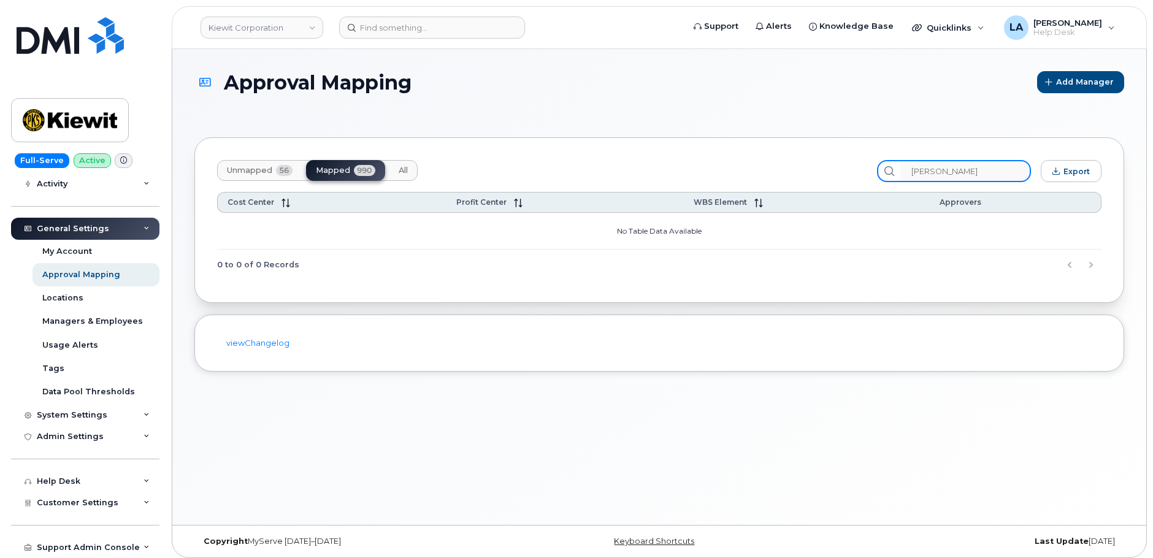
drag, startPoint x: 991, startPoint y: 172, endPoint x: 880, endPoint y: 169, distance: 111.0
click at [882, 171] on div "Unmapped 56 Mapped 990 All Kelsey Bitter Export" at bounding box center [659, 171] width 884 height 22
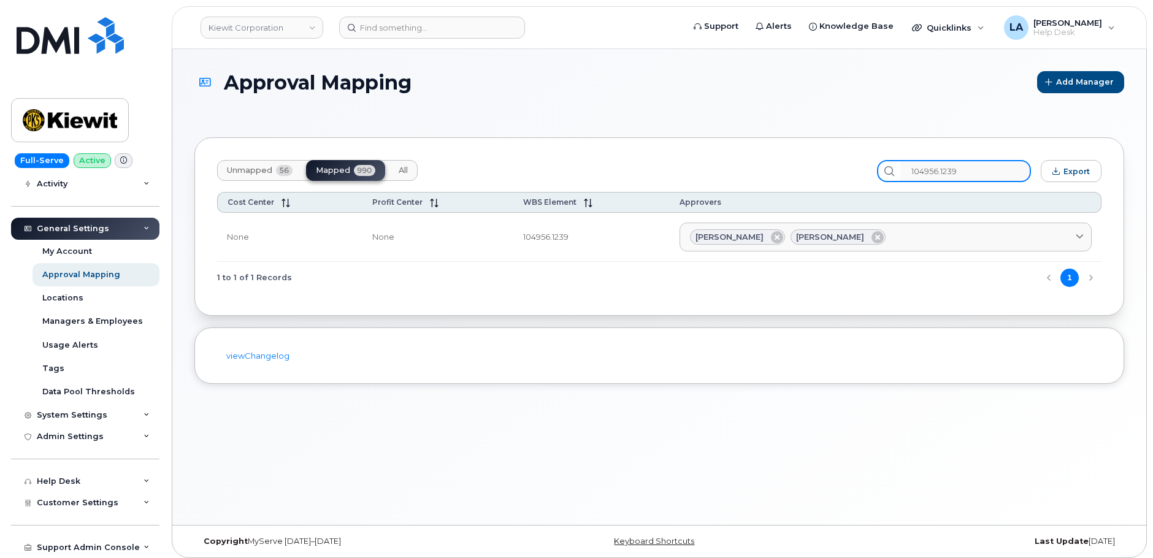
type input "104956.1239"
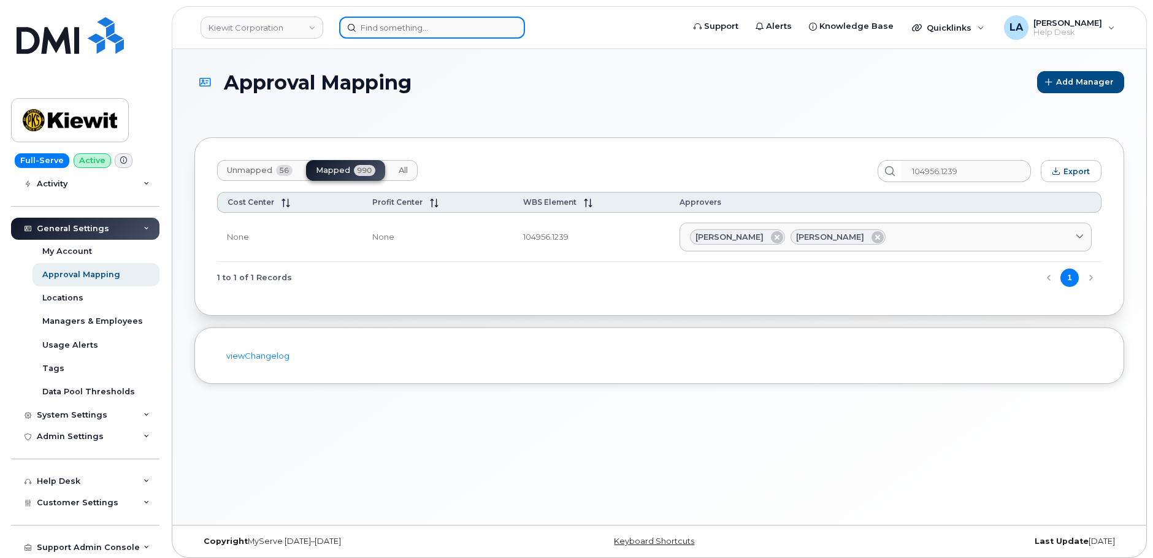
click at [427, 29] on input at bounding box center [432, 28] width 186 height 22
paste input "Jake Regan"
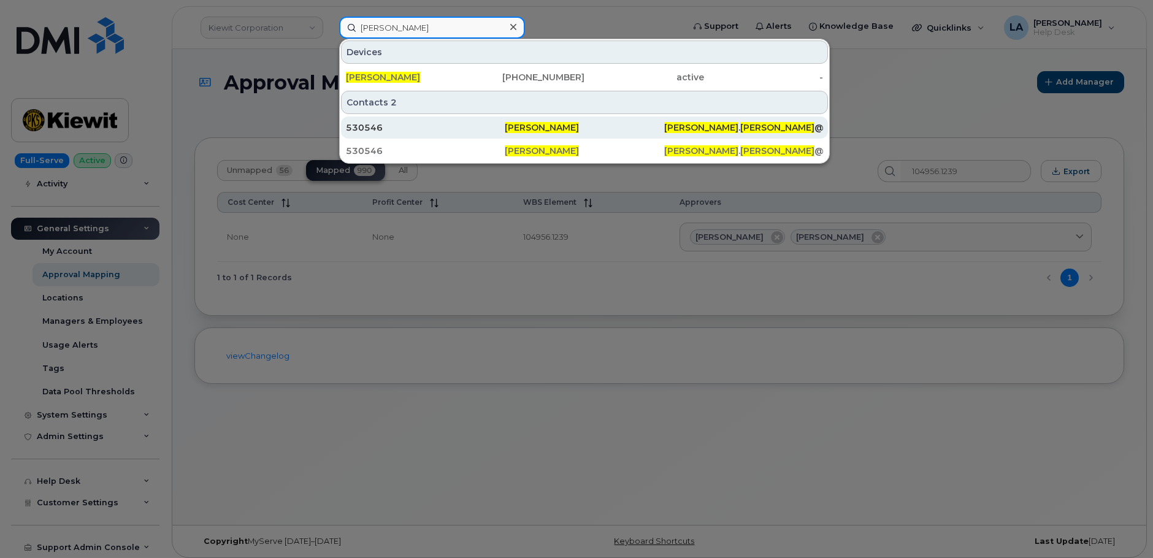
type input "Jake Regan"
click at [395, 130] on div "530546" at bounding box center [425, 127] width 159 height 12
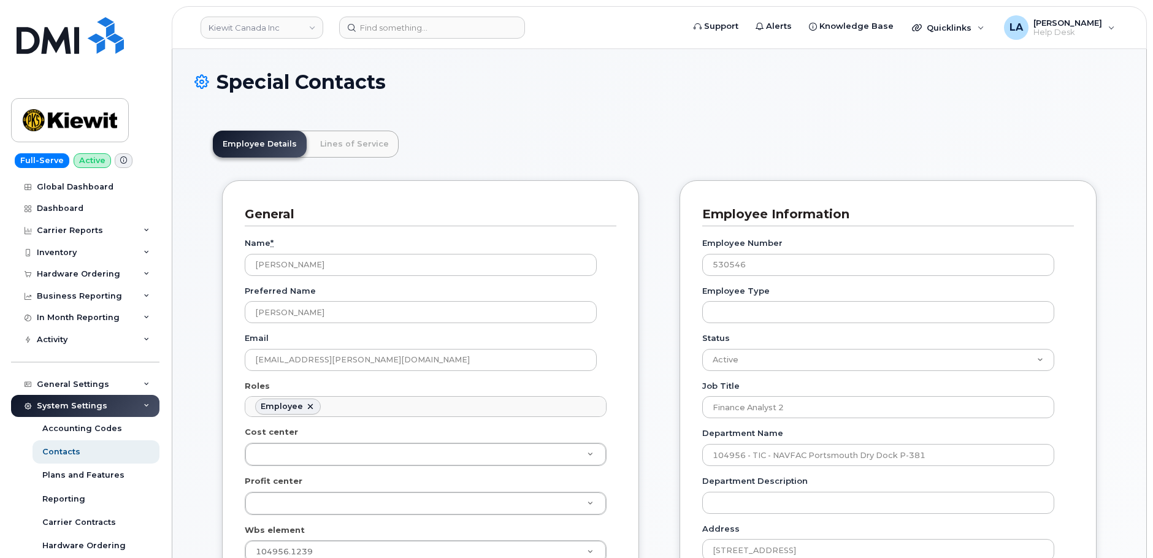
scroll to position [36, 0]
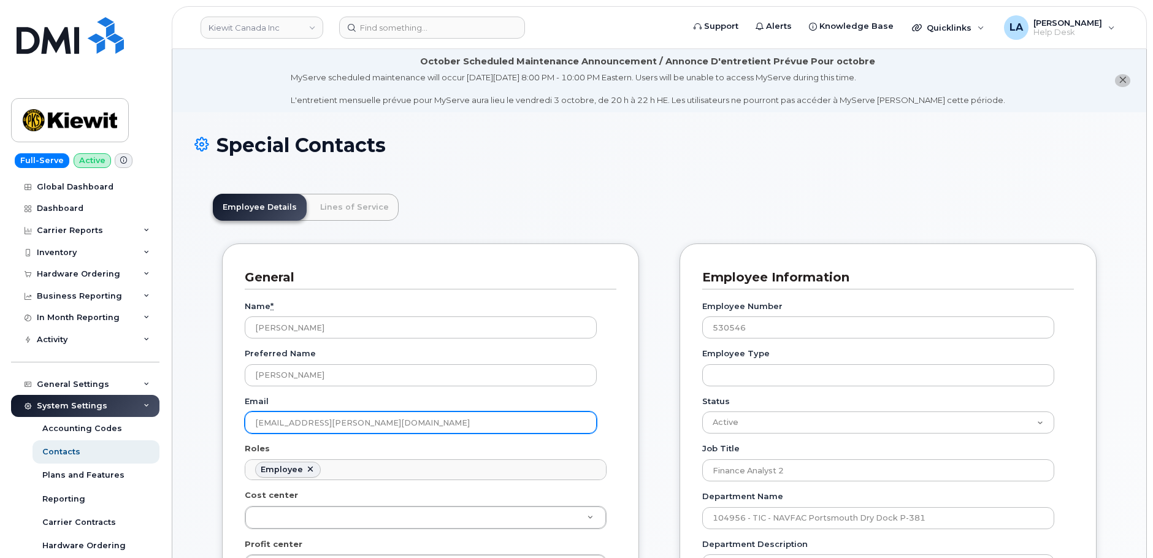
drag, startPoint x: 440, startPoint y: 424, endPoint x: 236, endPoint y: 424, distance: 204.2
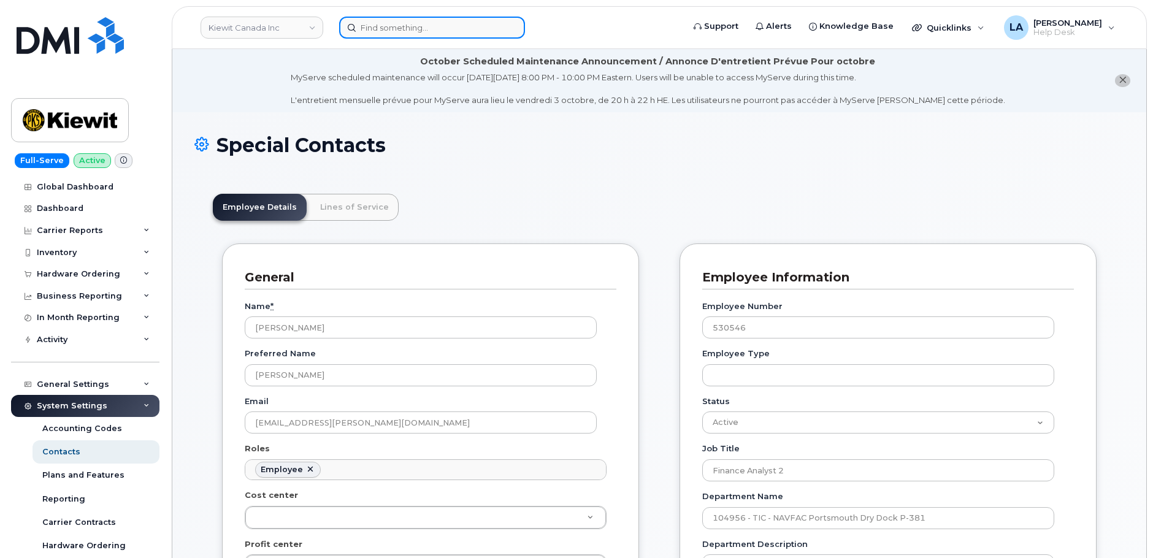
click at [460, 26] on input at bounding box center [432, 28] width 186 height 22
paste input "[PERSON_NAME]"
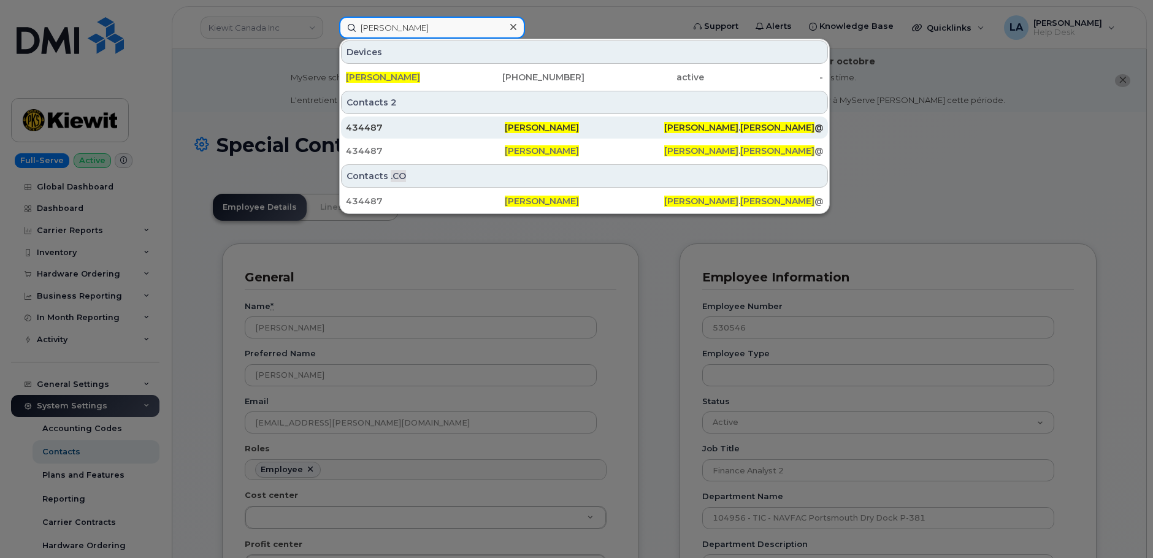
type input "[PERSON_NAME]"
click at [384, 131] on div "434487" at bounding box center [425, 127] width 159 height 12
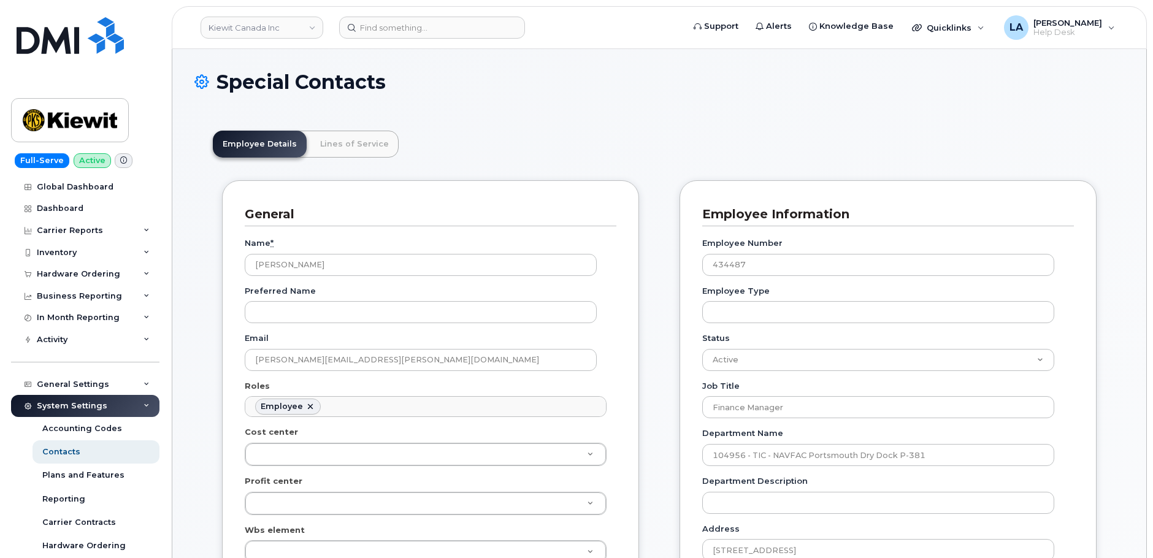
scroll to position [36, 0]
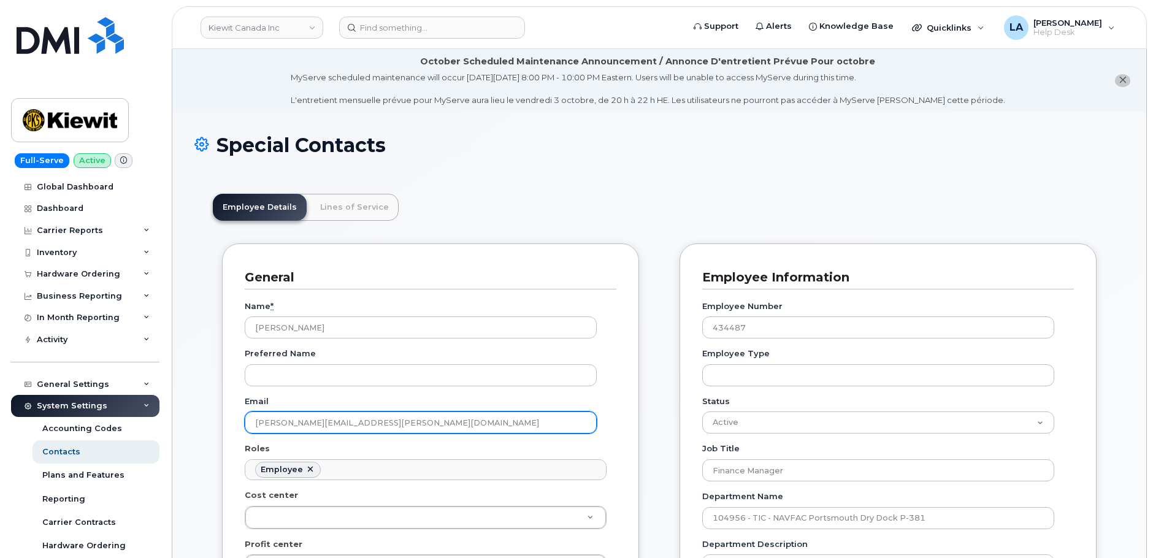
drag, startPoint x: 419, startPoint y: 362, endPoint x: 297, endPoint y: 356, distance: 122.2
